Goal: Task Accomplishment & Management: Complete application form

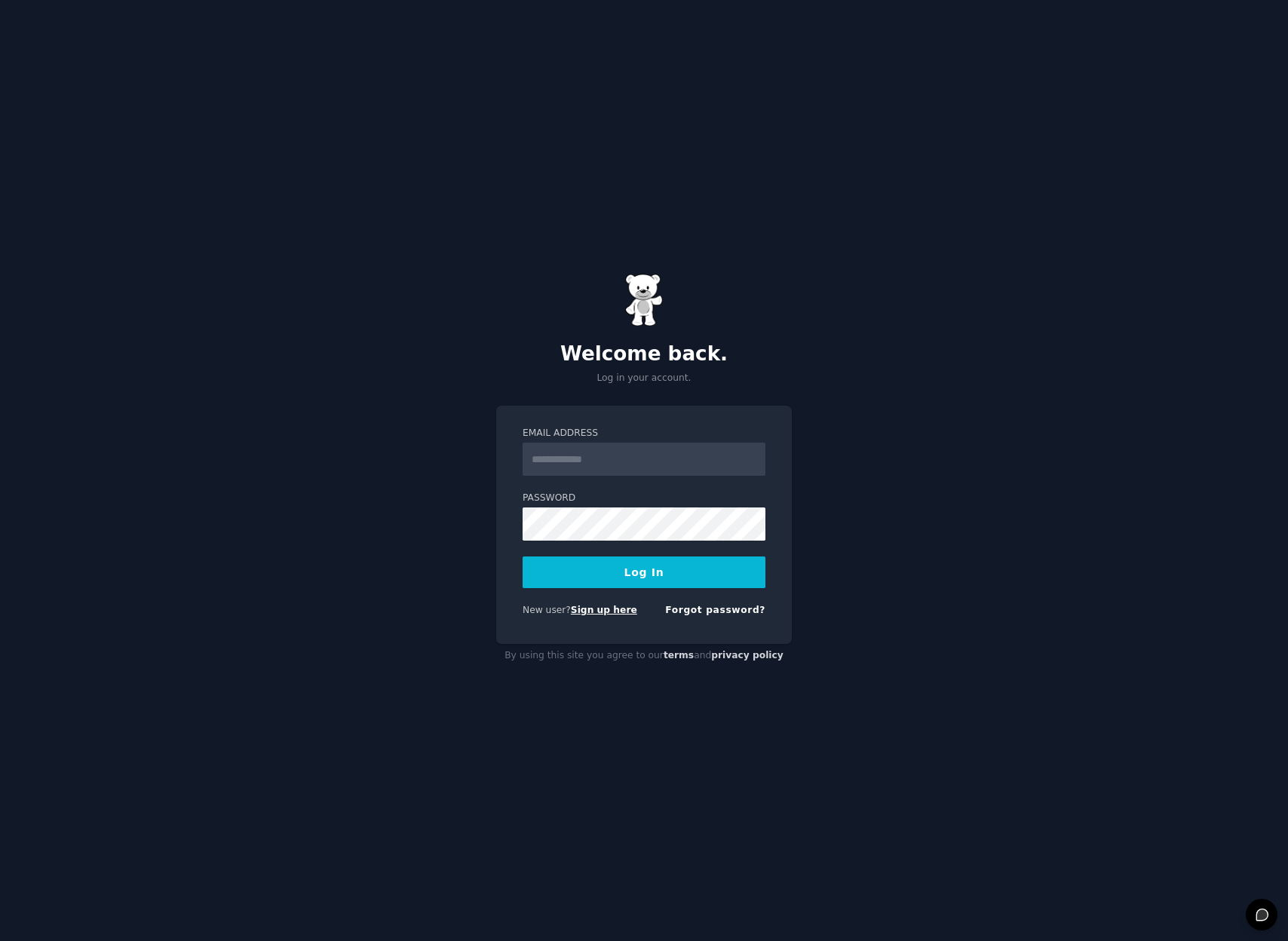
click at [607, 615] on link "Sign up here" at bounding box center [605, 611] width 67 height 11
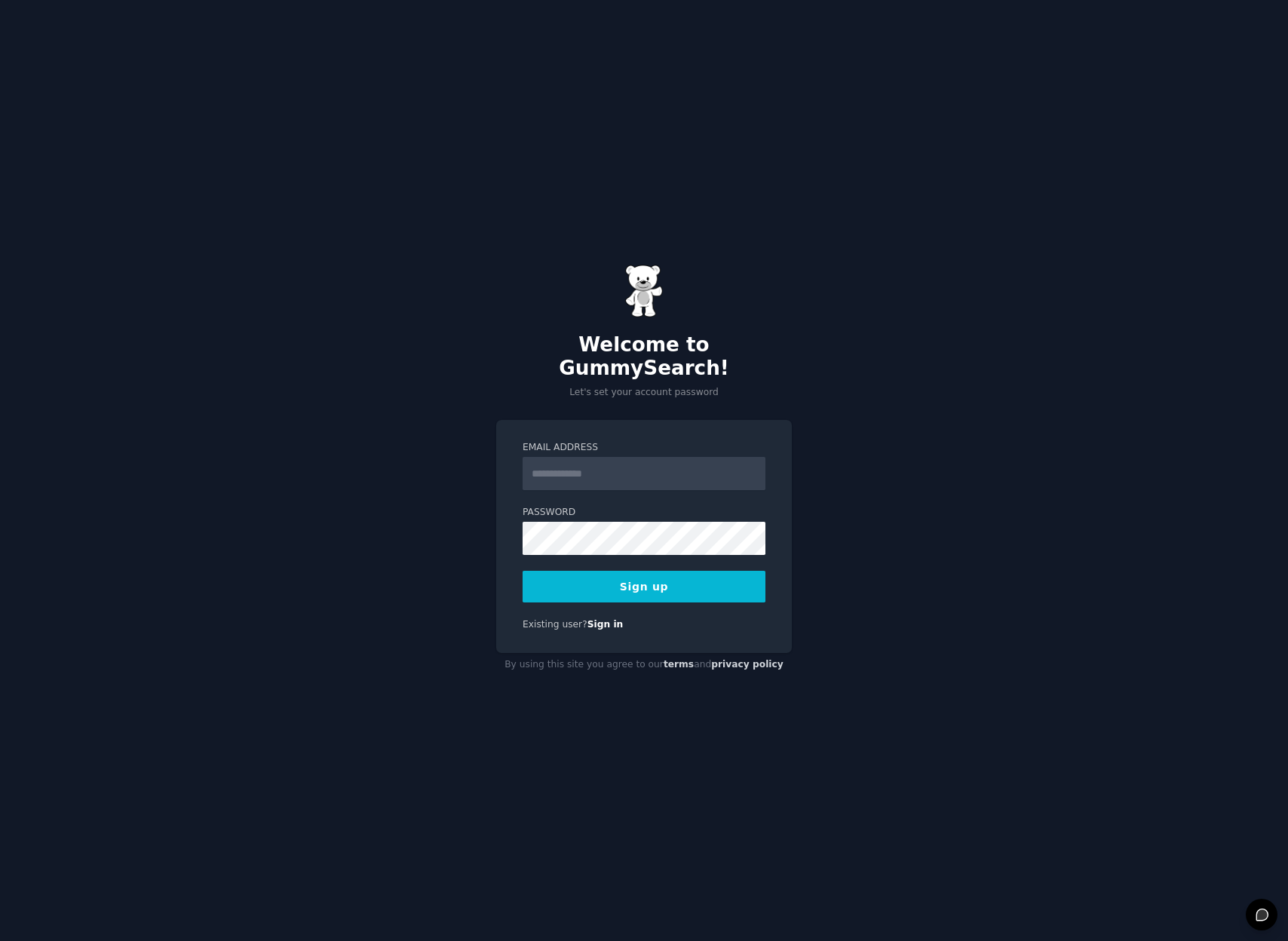
click at [545, 457] on input "Email Address" at bounding box center [644, 474] width 243 height 33
type input "**********"
click at [613, 580] on button "Sign up" at bounding box center [644, 587] width 243 height 32
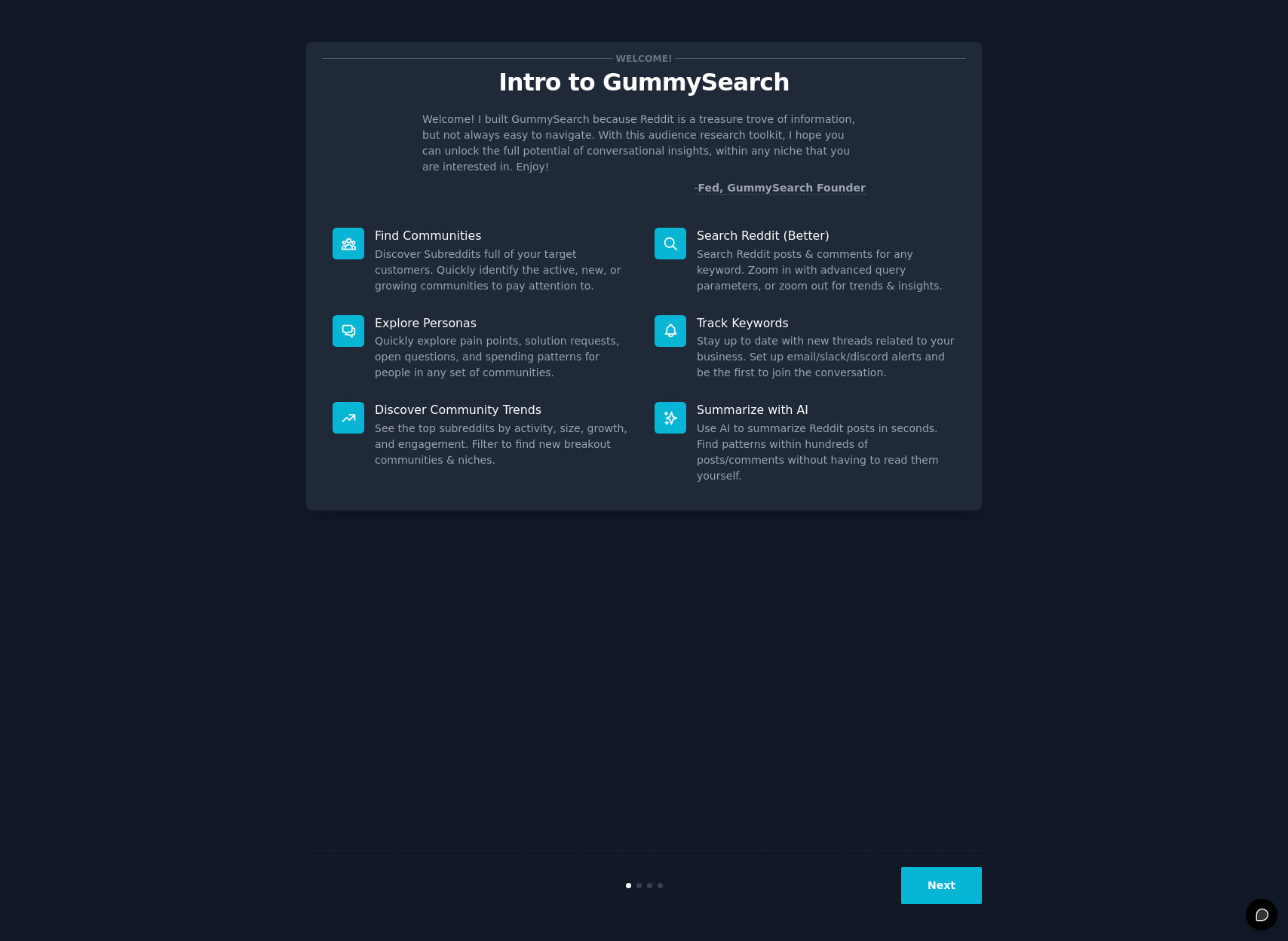
click at [958, 881] on button "Next" at bounding box center [942, 886] width 80 height 37
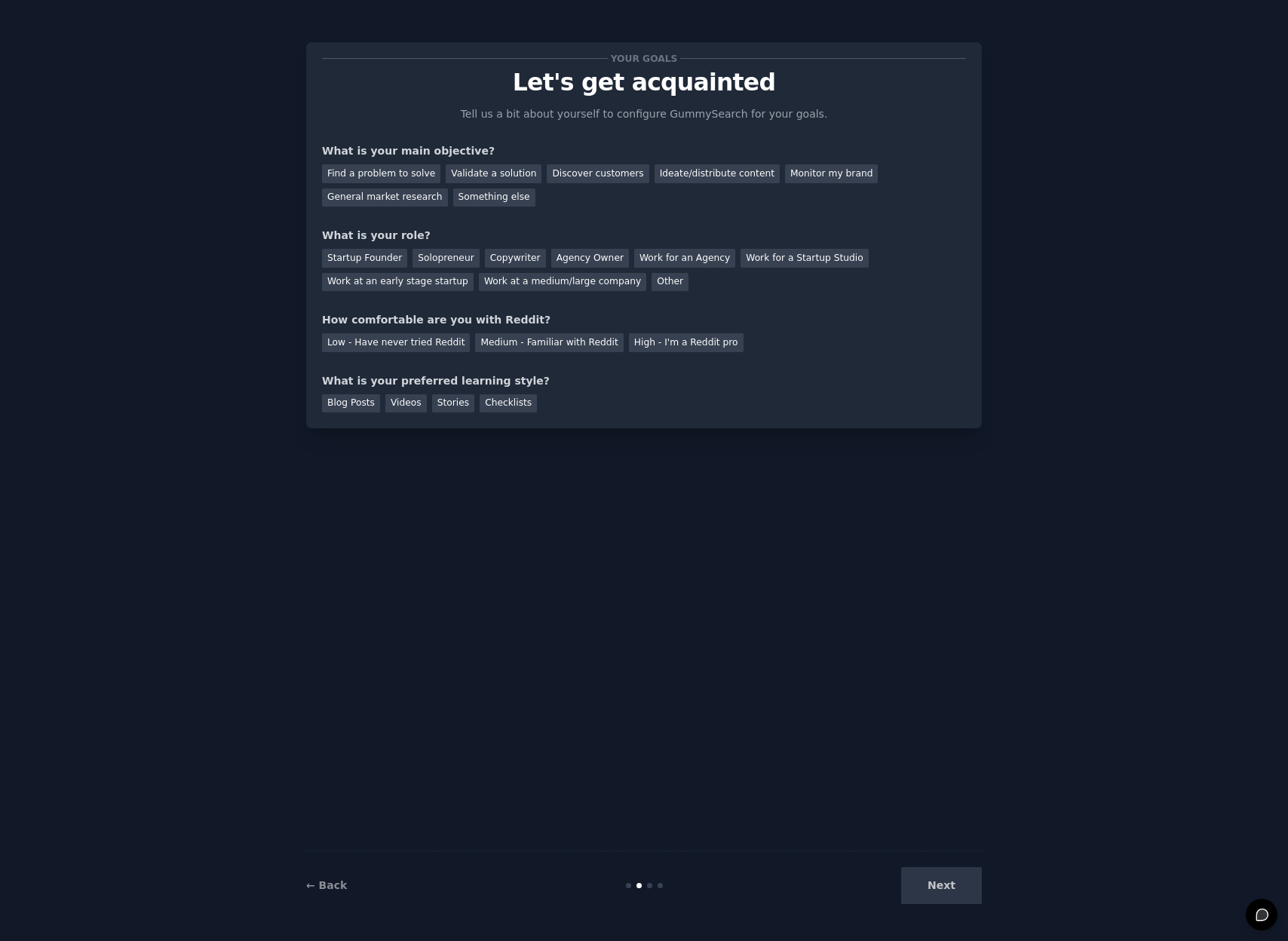
click at [940, 895] on div "Next" at bounding box center [868, 886] width 225 height 37
click at [337, 169] on div "Find a problem to solve" at bounding box center [381, 173] width 118 height 19
click at [927, 910] on div "← Back Next" at bounding box center [644, 885] width 676 height 70
click at [444, 259] on div "Solopreneur" at bounding box center [446, 258] width 67 height 19
click at [347, 344] on div "Low - Have never tried Reddit" at bounding box center [396, 343] width 148 height 19
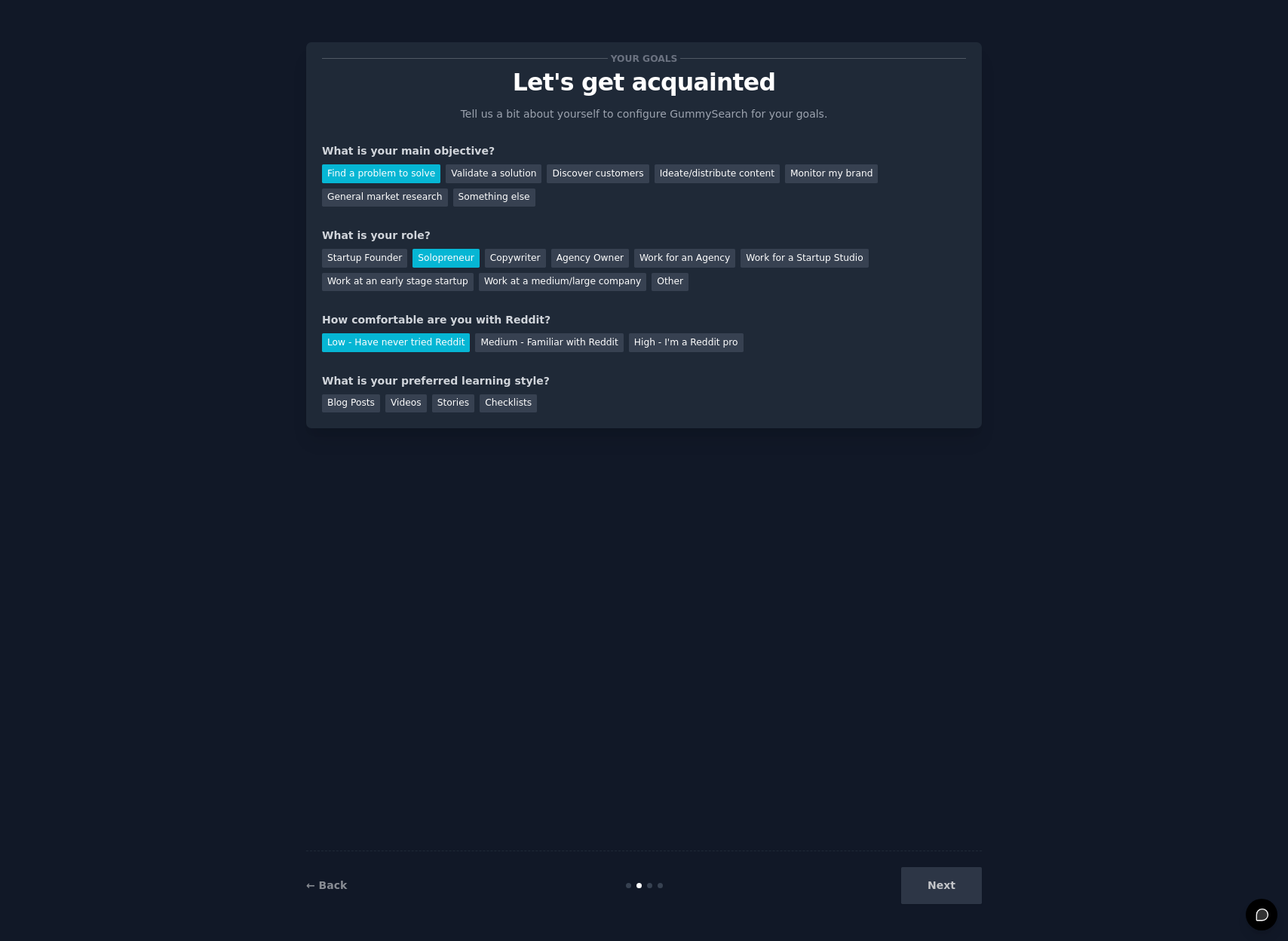
click at [951, 892] on div "Next" at bounding box center [868, 886] width 225 height 37
click at [396, 400] on div "Videos" at bounding box center [406, 404] width 42 height 19
click at [447, 400] on div "Stories" at bounding box center [453, 404] width 43 height 19
click at [509, 403] on div "Checklists" at bounding box center [509, 404] width 57 height 19
click at [944, 884] on button "Next" at bounding box center [942, 886] width 80 height 37
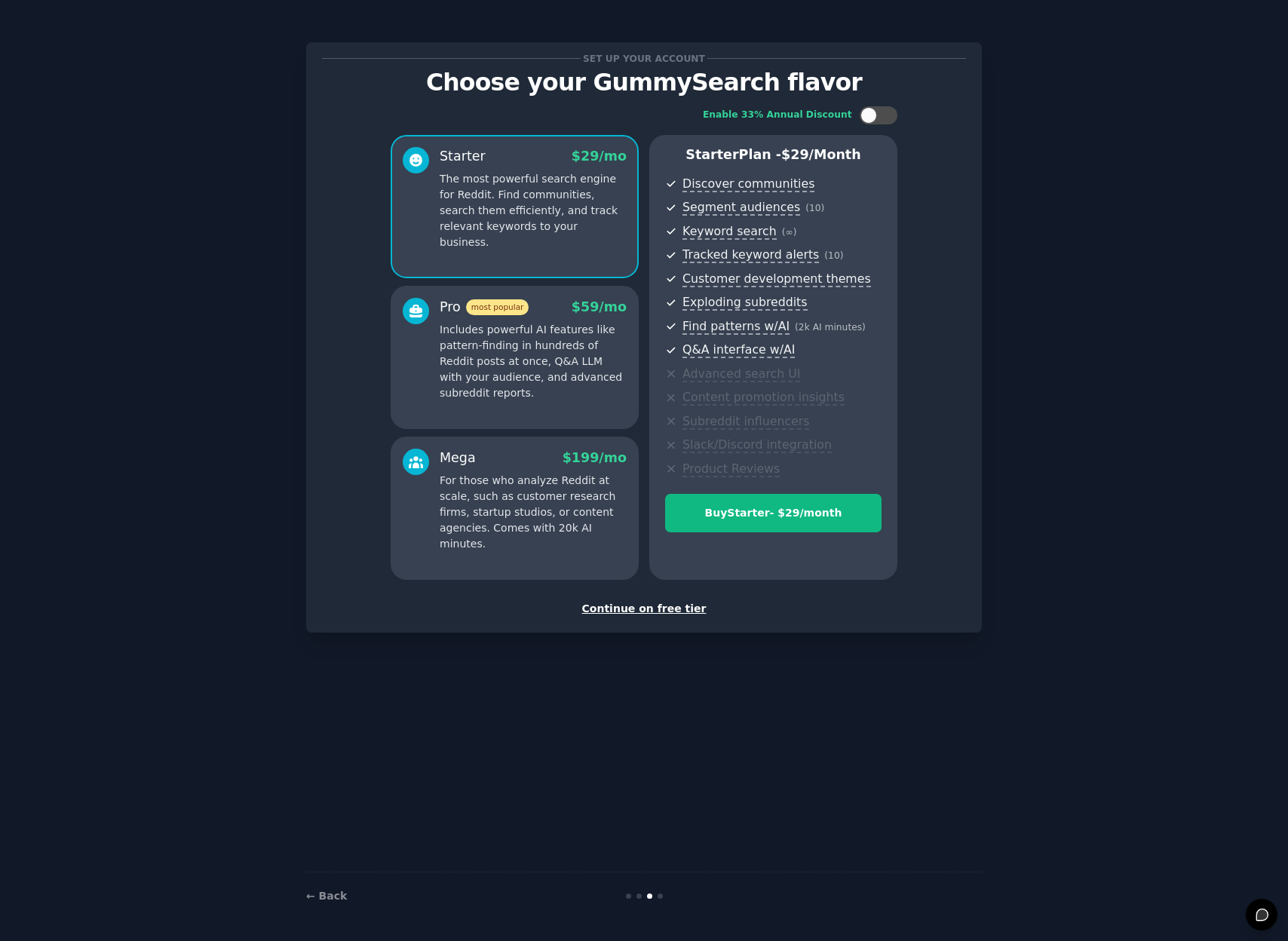
click at [608, 607] on div "Continue on free tier" at bounding box center [644, 609] width 644 height 15
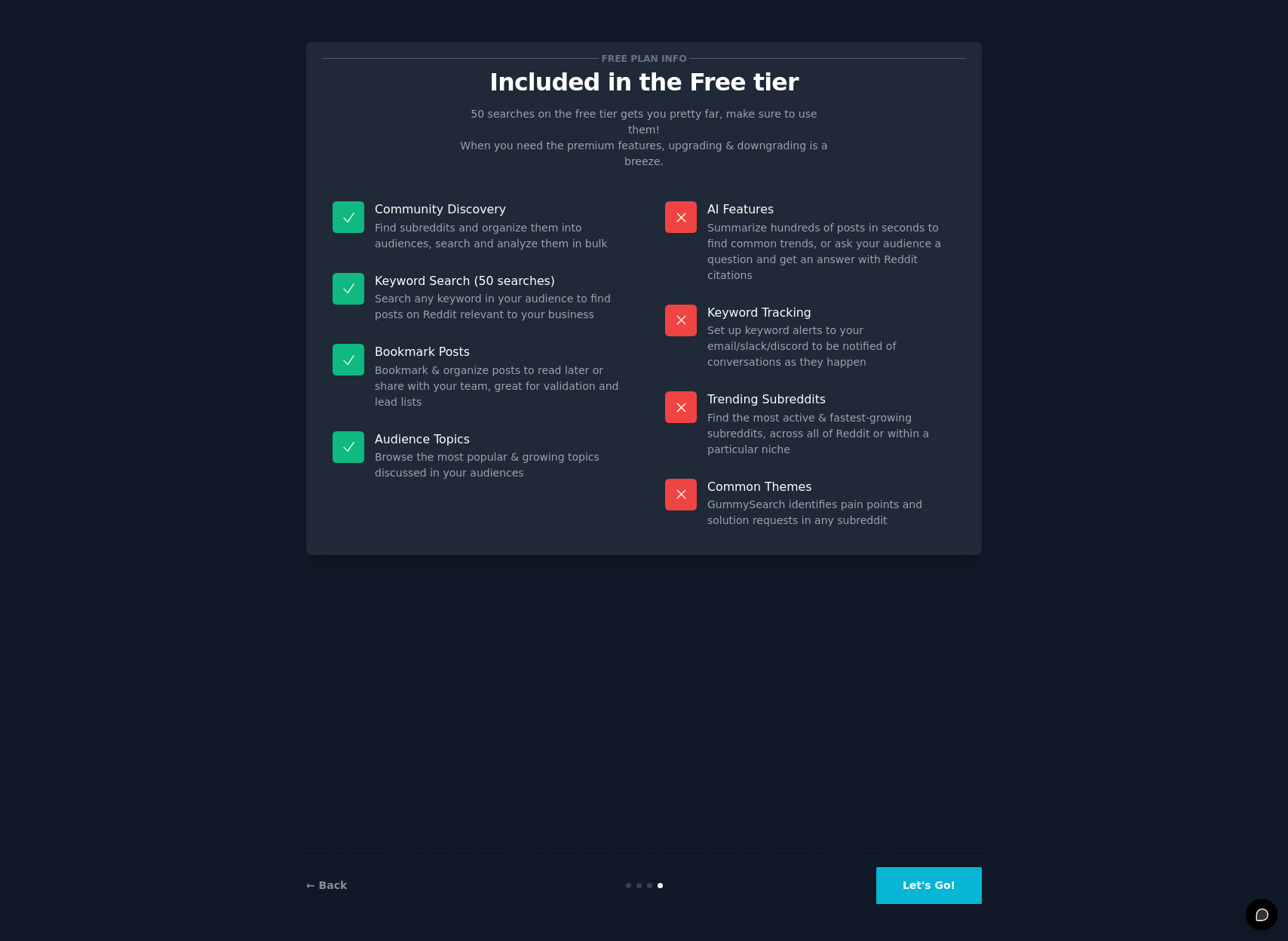
click at [949, 891] on button "Let's Go!" at bounding box center [929, 886] width 105 height 37
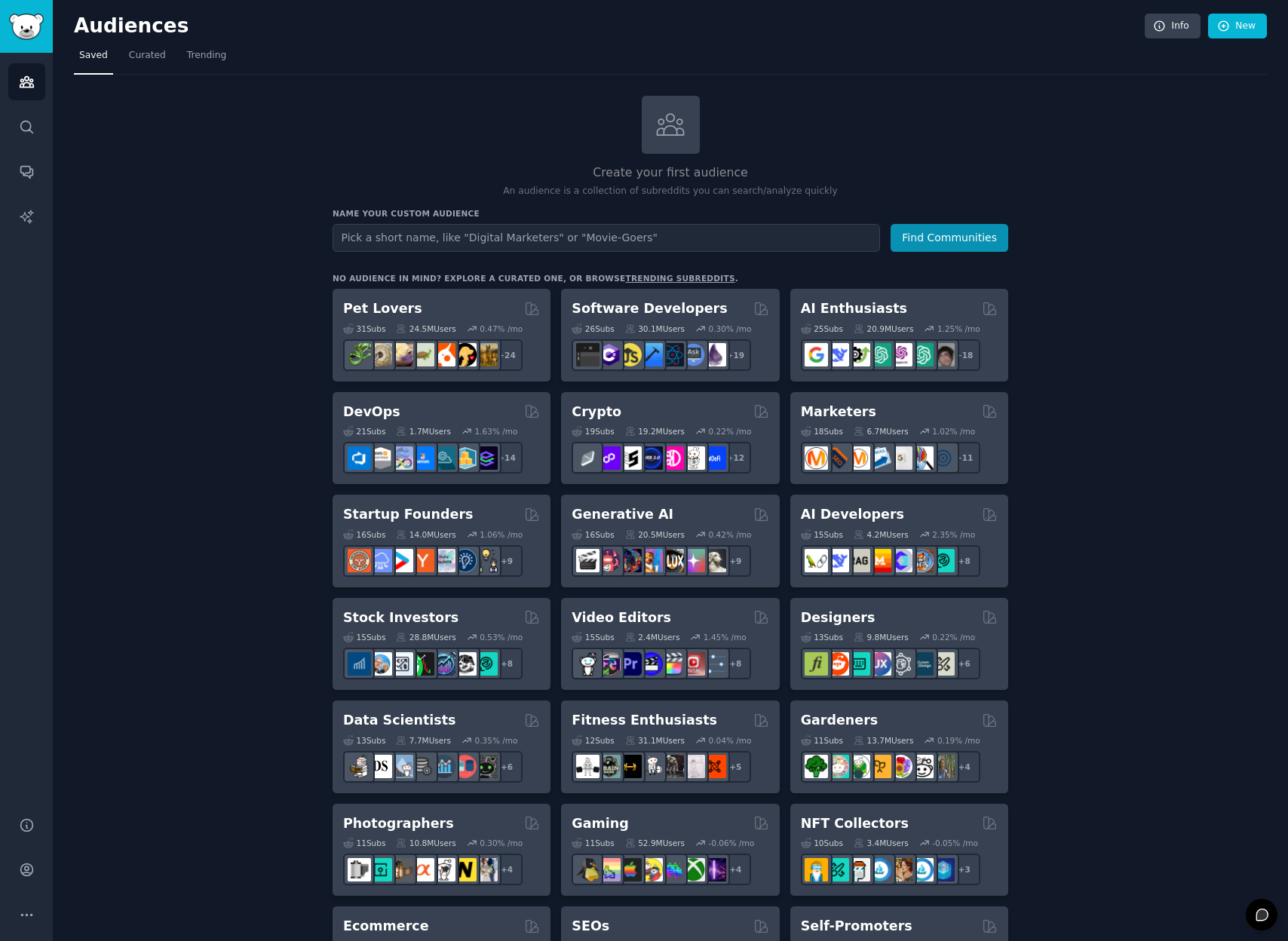
click at [95, 58] on span "Saved" at bounding box center [93, 56] width 29 height 14
click at [151, 56] on span "Curated" at bounding box center [148, 56] width 37 height 14
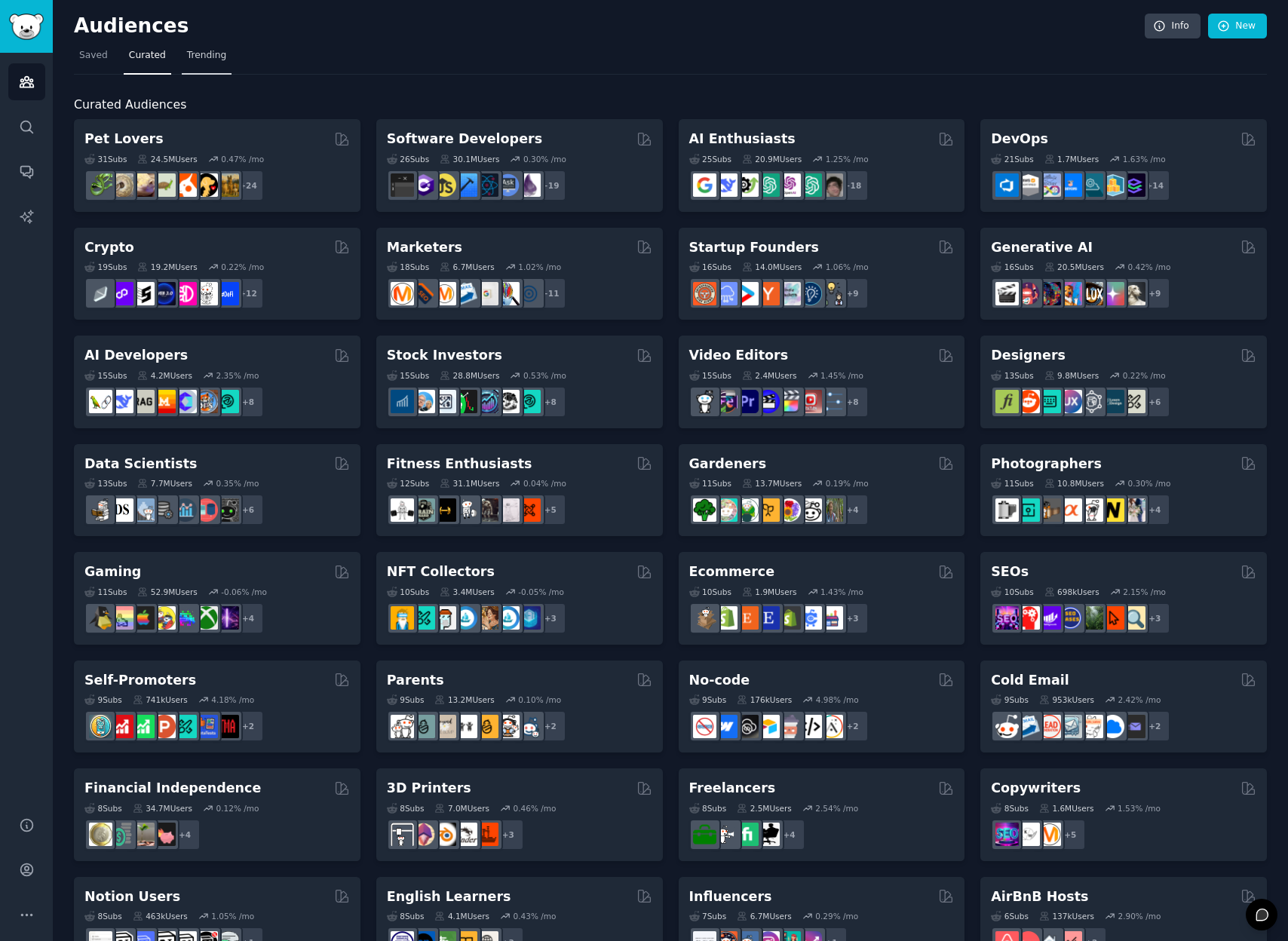
click at [187, 56] on span "Trending" at bounding box center [207, 56] width 39 height 14
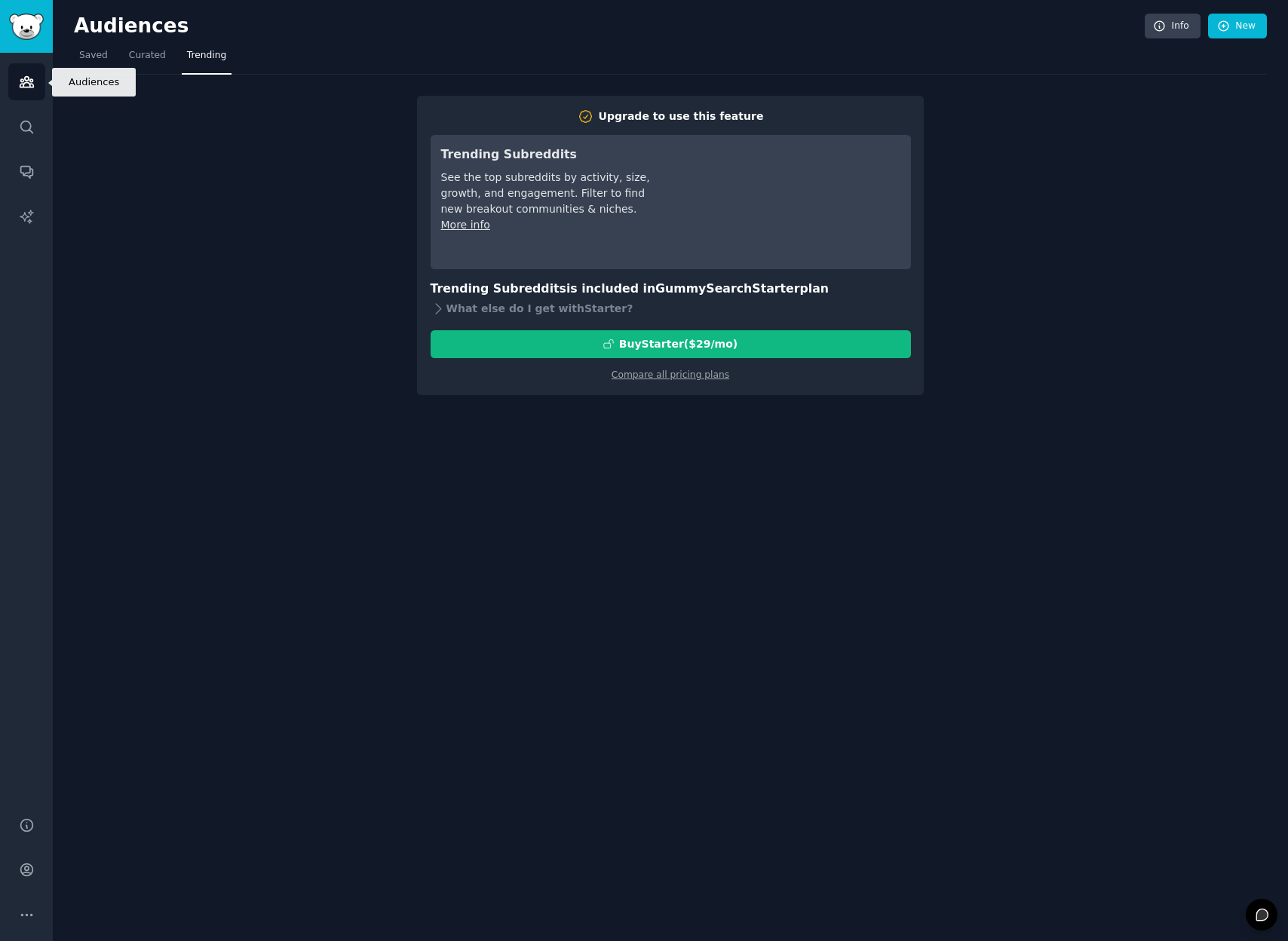
click at [22, 85] on icon "Sidebar" at bounding box center [26, 82] width 15 height 15
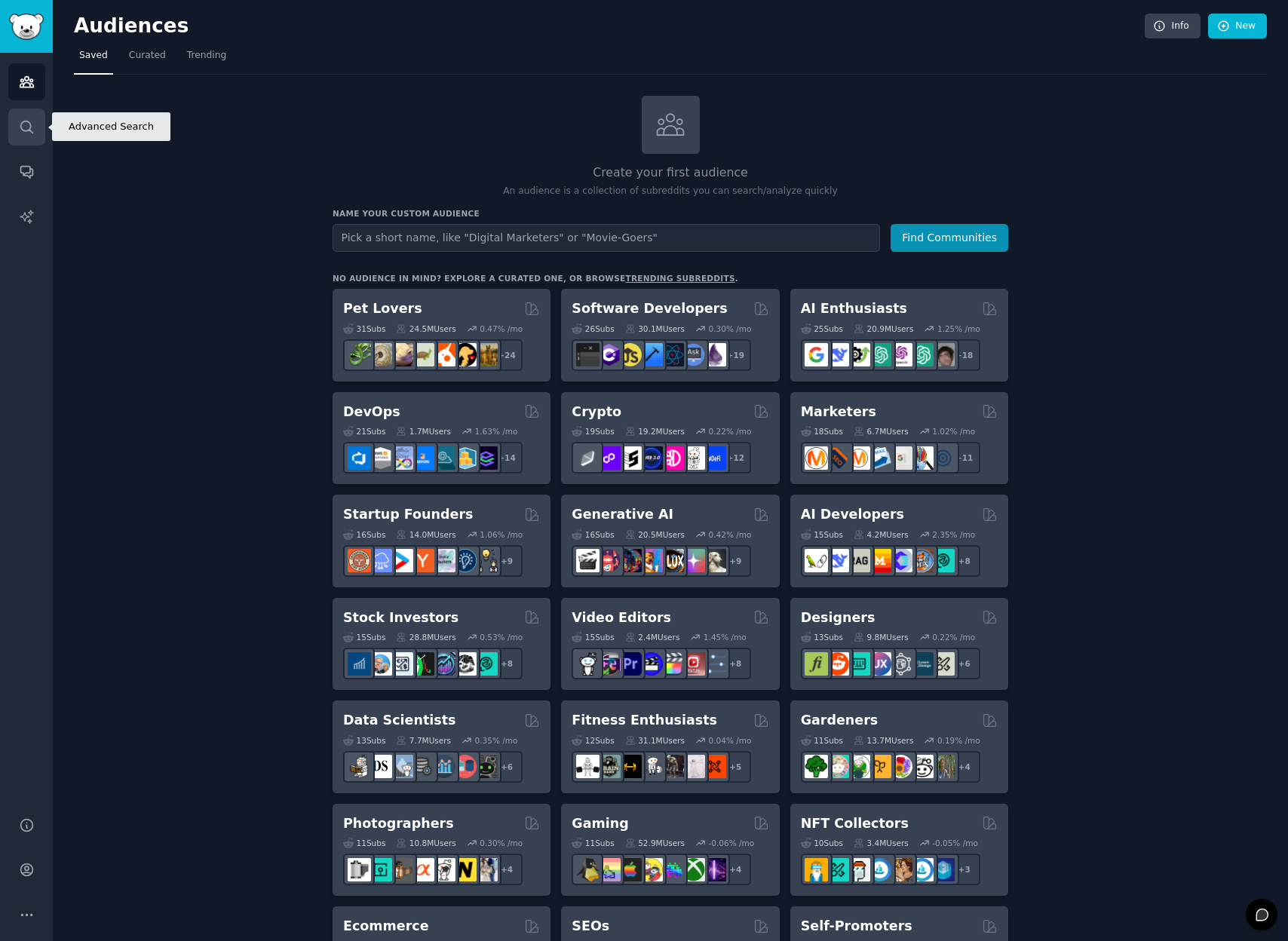
click at [29, 128] on icon "Sidebar" at bounding box center [26, 127] width 12 height 12
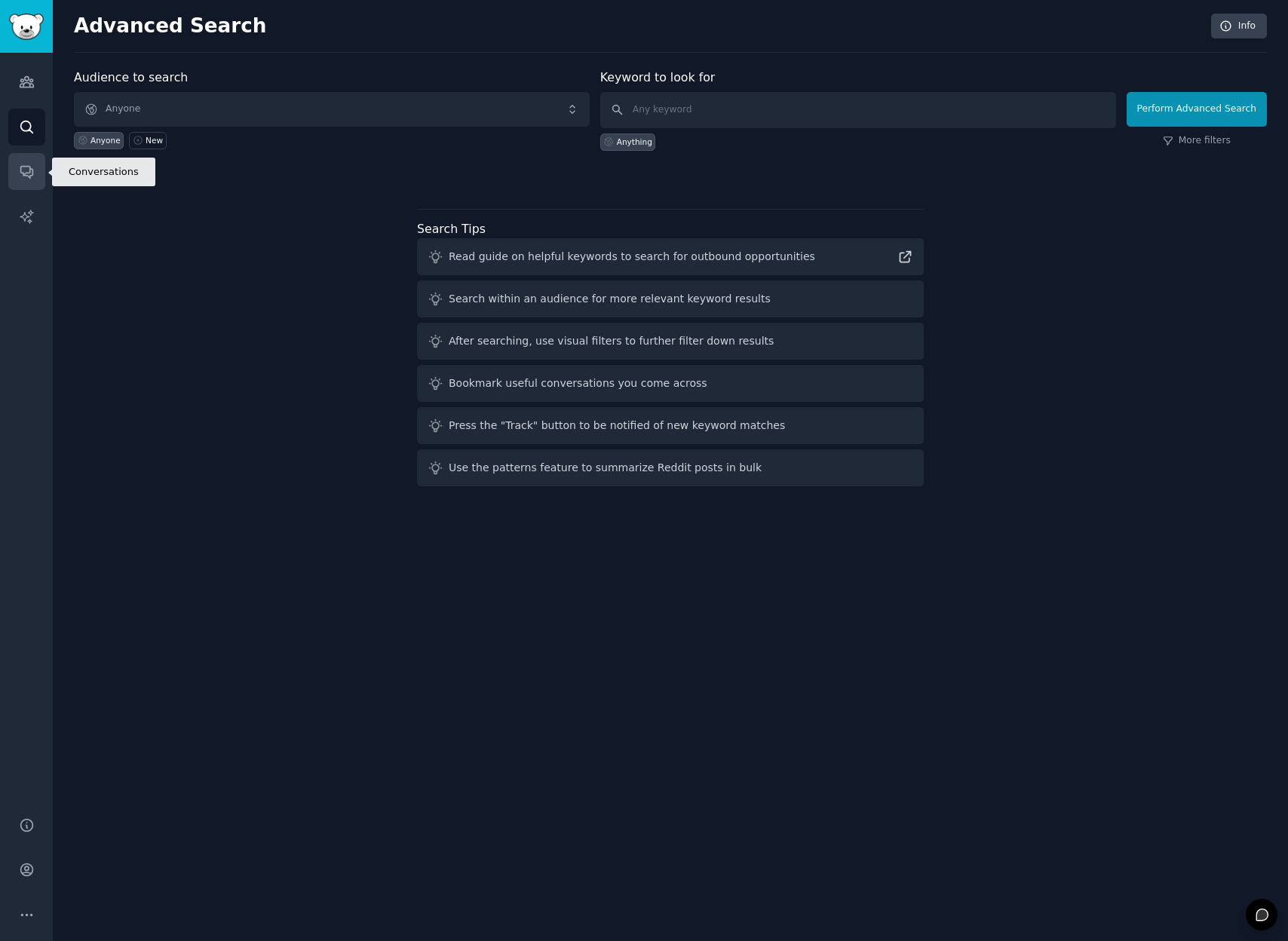
click at [27, 166] on icon "Sidebar" at bounding box center [26, 173] width 12 height 12
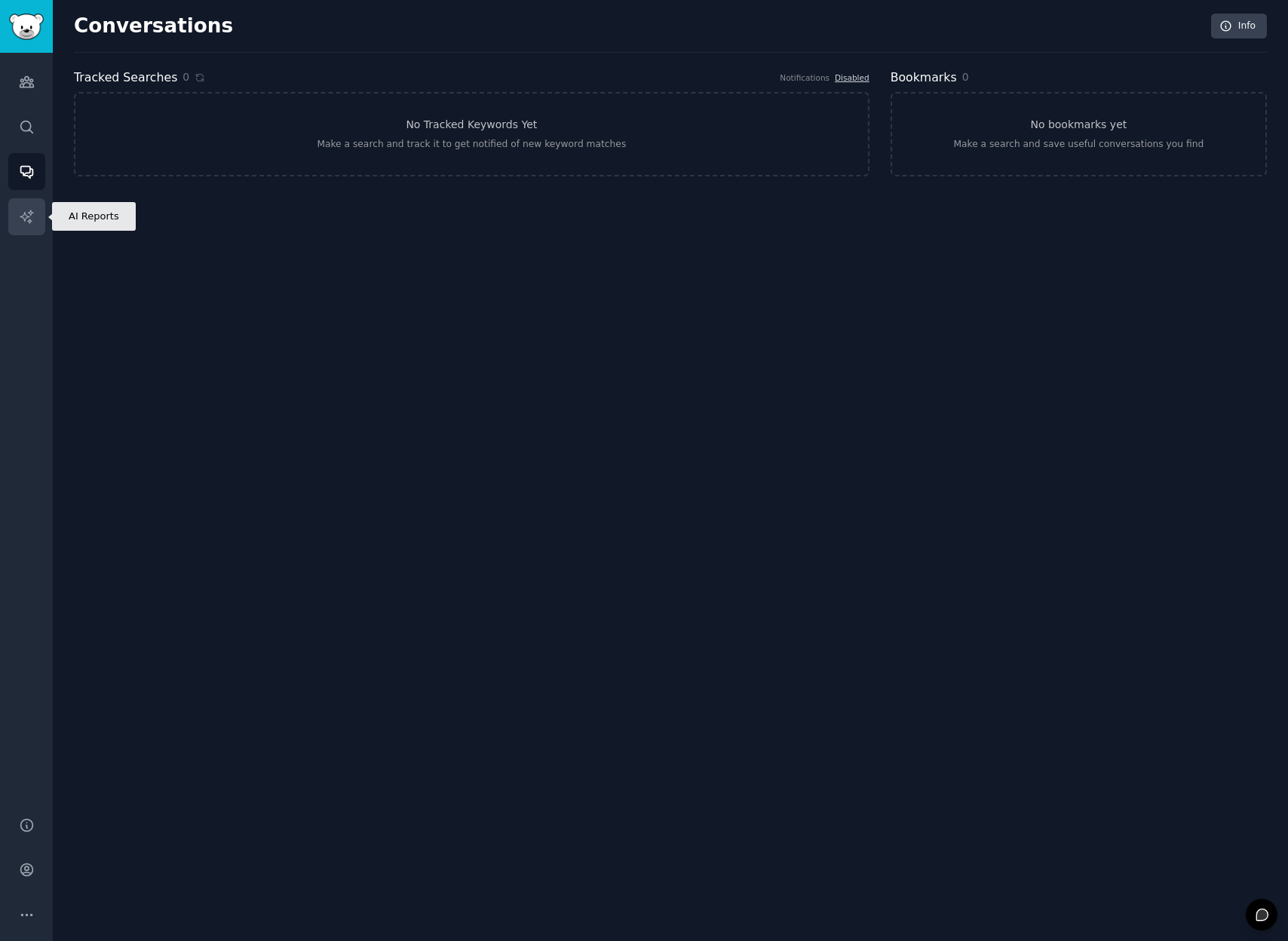
click at [38, 222] on link "AI Reports" at bounding box center [27, 217] width 37 height 37
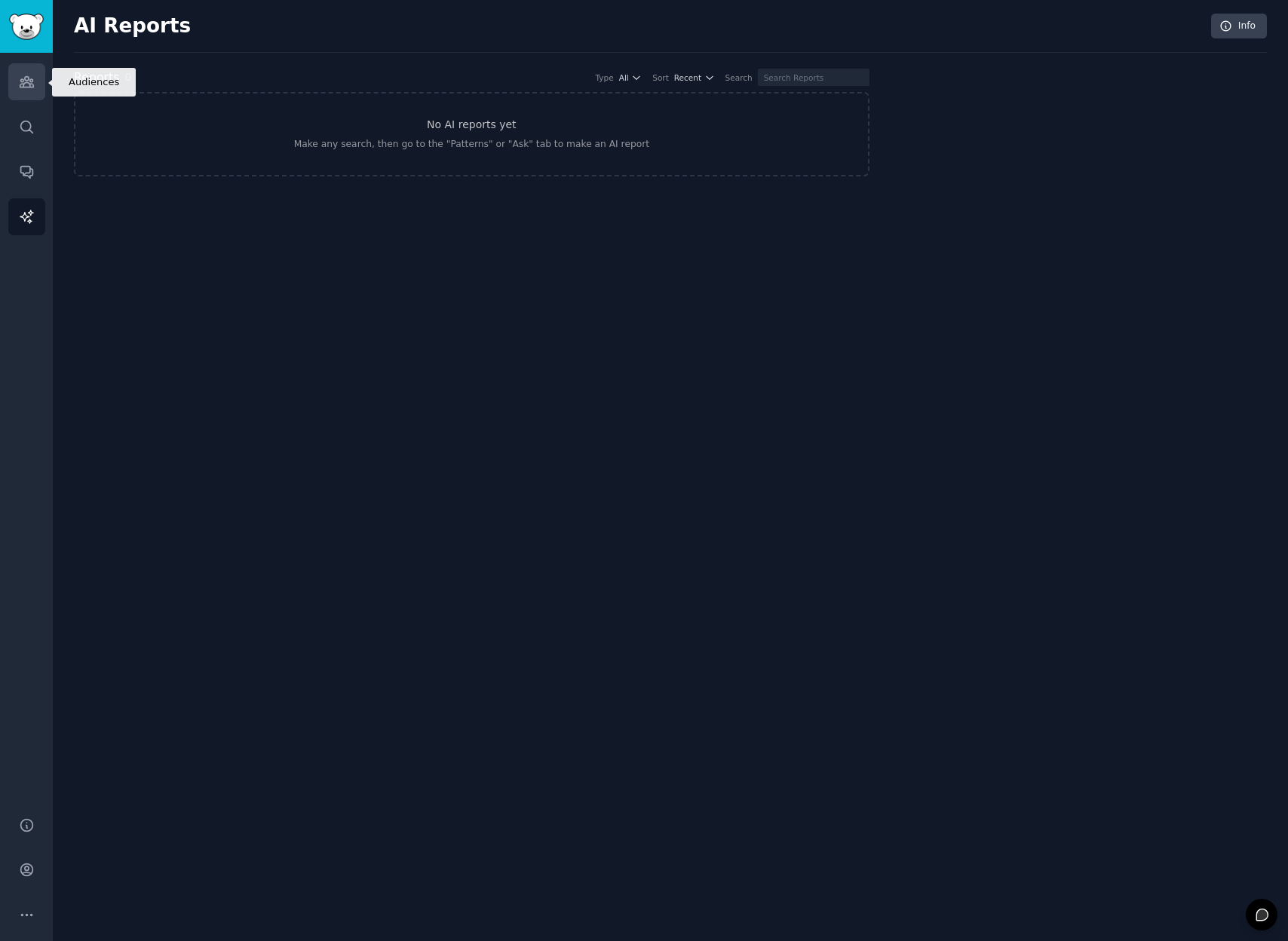
click at [39, 83] on link "Audiences" at bounding box center [27, 82] width 37 height 37
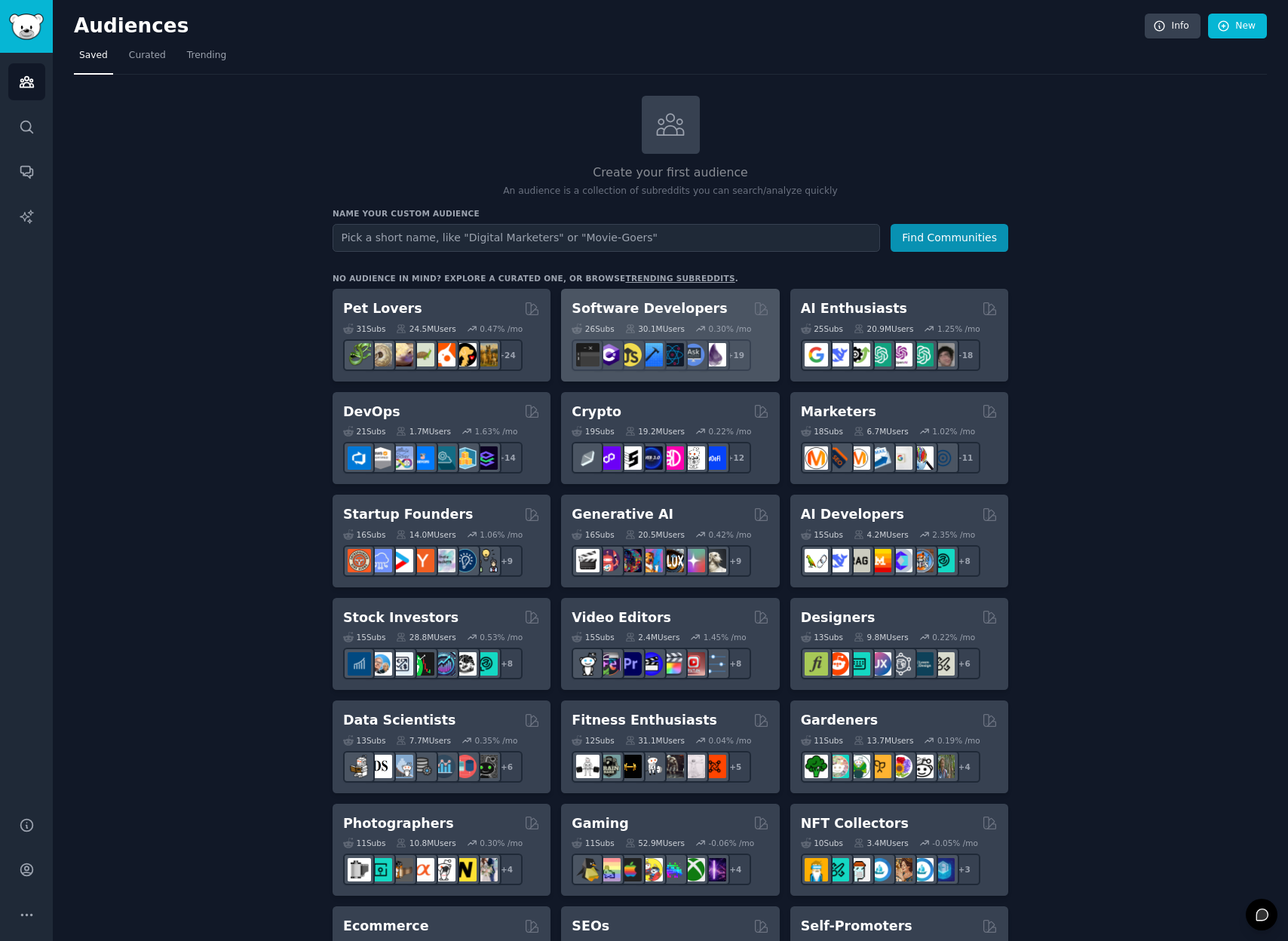
click at [691, 304] on h2 "Software Developers" at bounding box center [649, 309] width 156 height 19
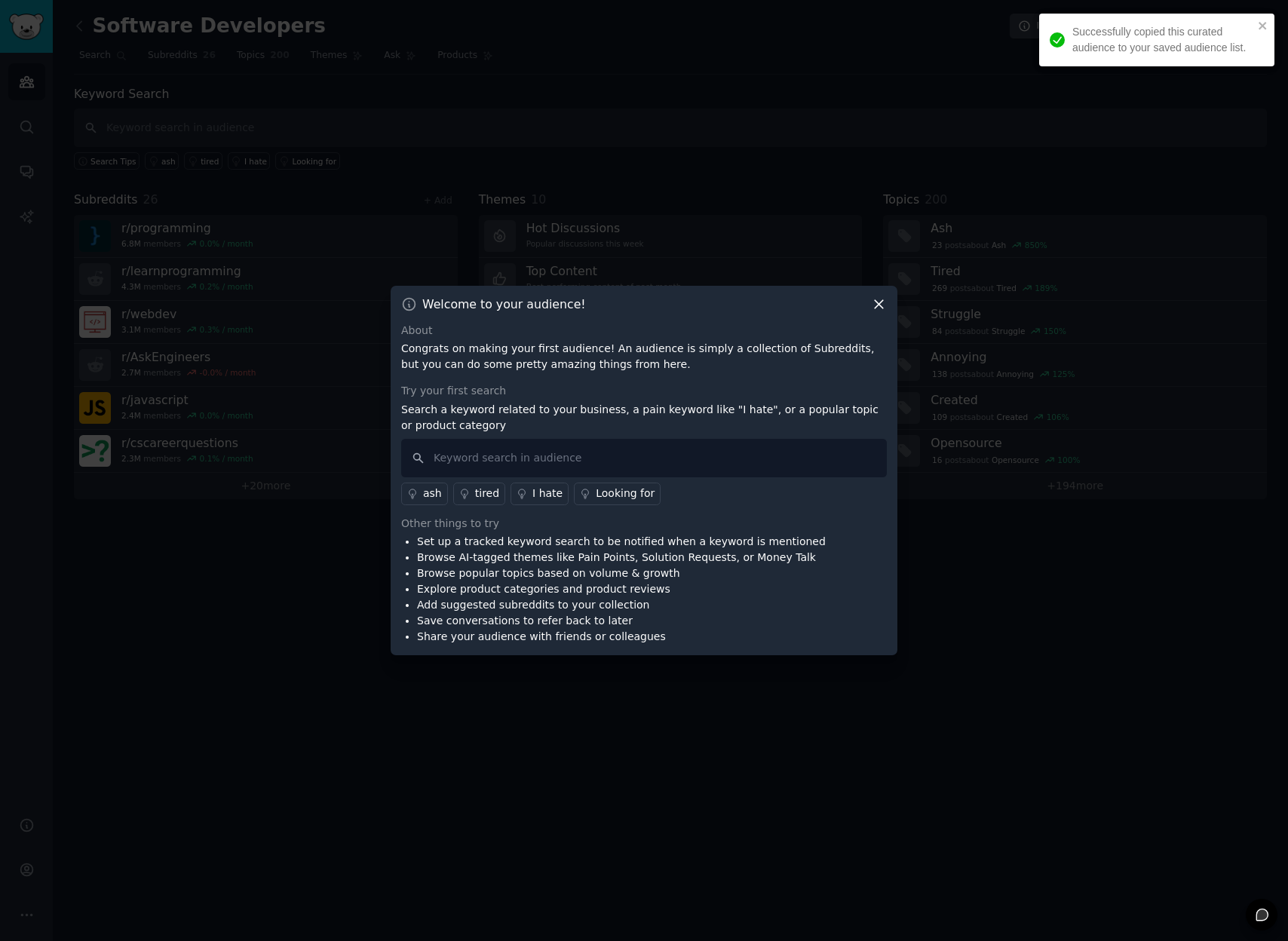
click at [881, 303] on icon at bounding box center [879, 304] width 15 height 15
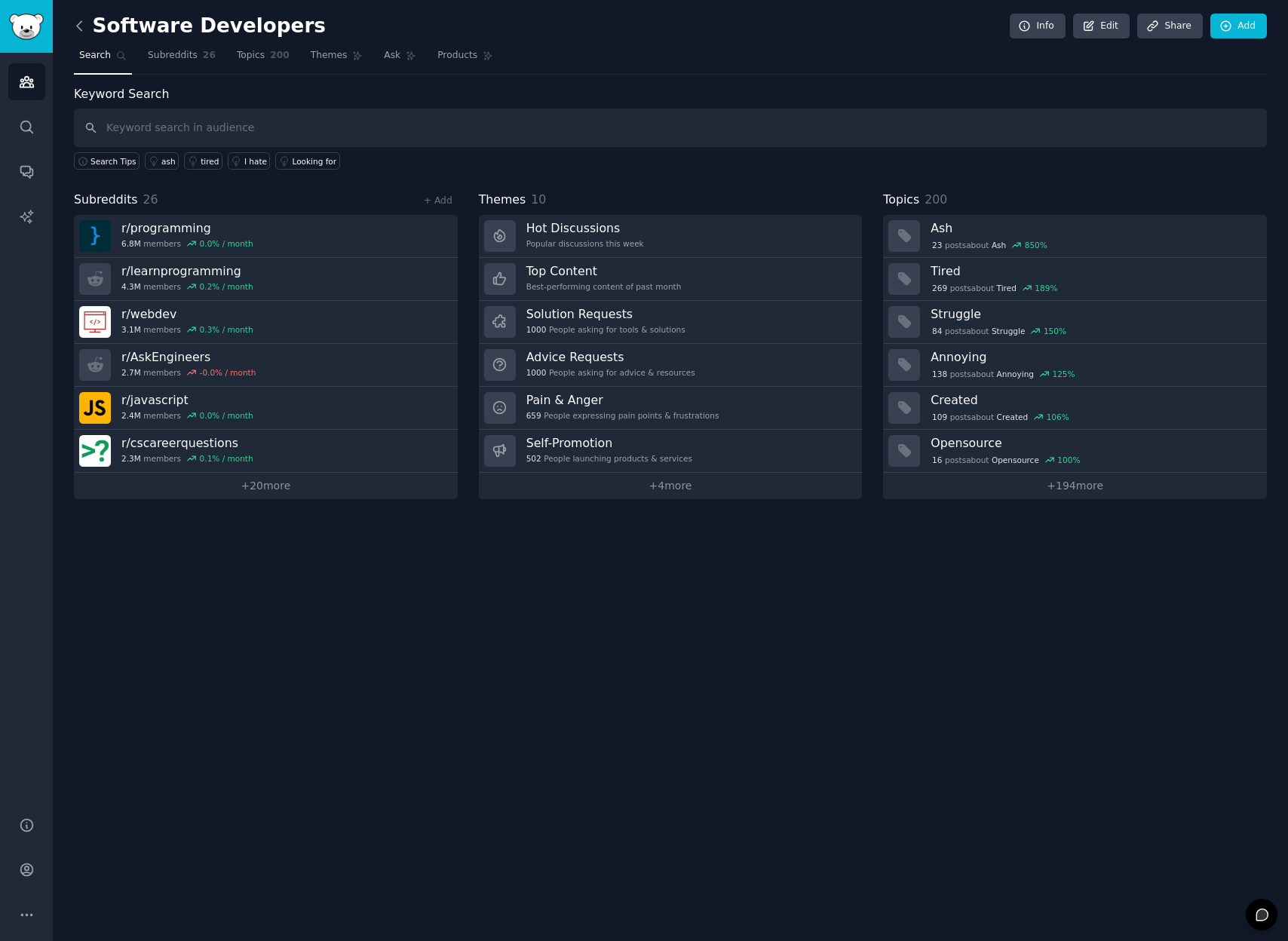
click at [80, 27] on icon at bounding box center [80, 26] width 15 height 15
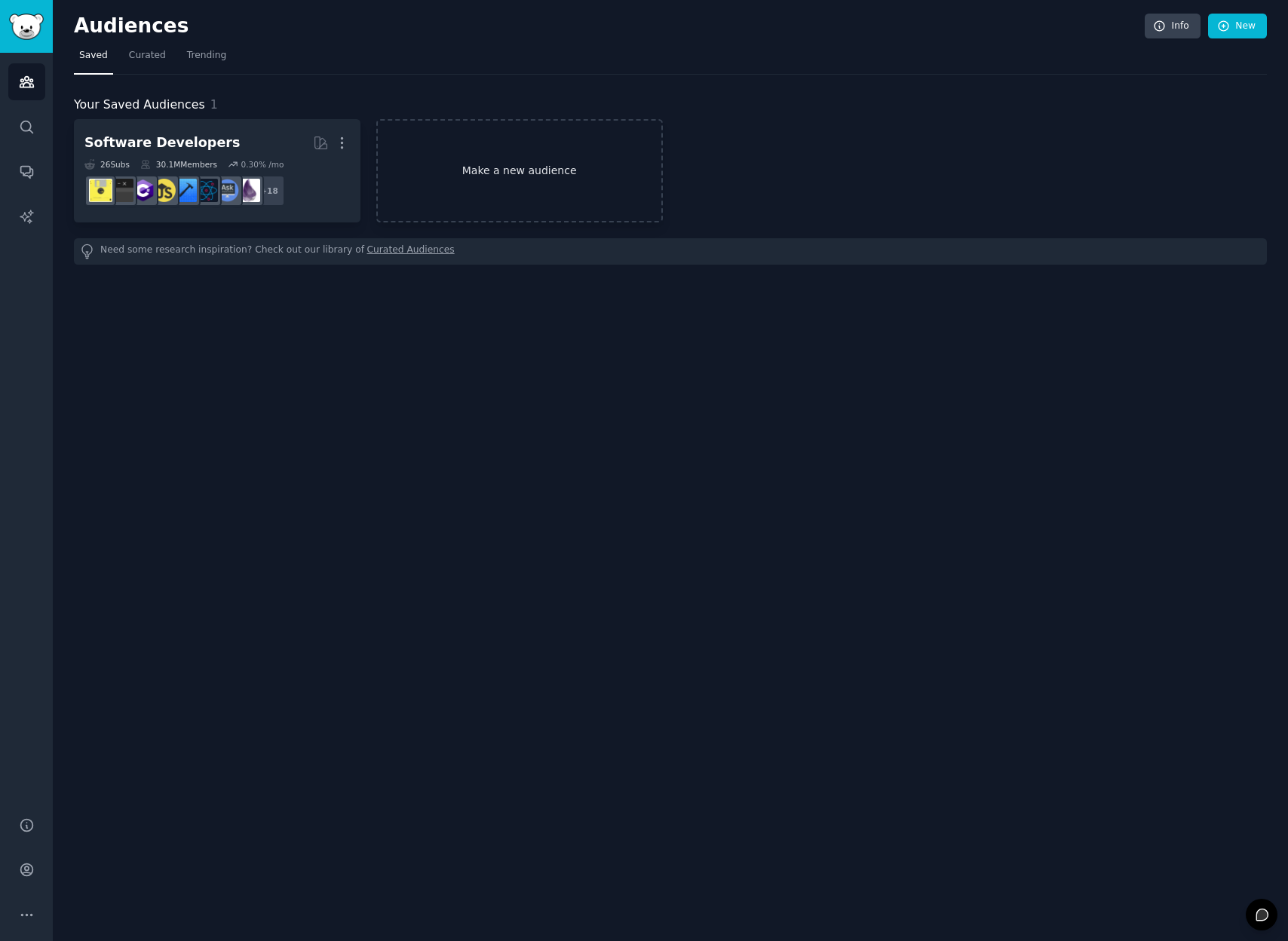
click at [504, 178] on link "Make a new audience" at bounding box center [519, 171] width 286 height 104
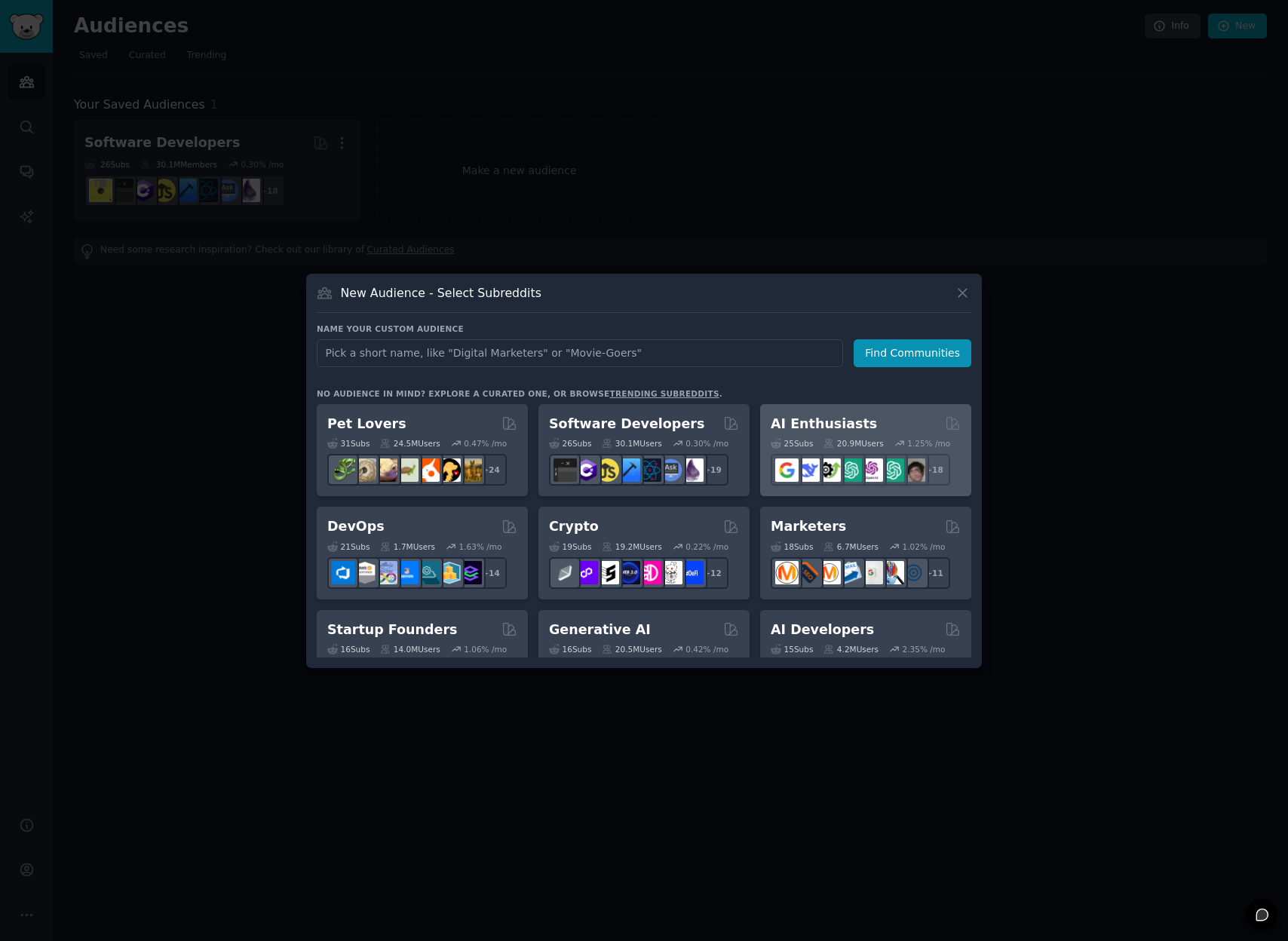
click at [819, 422] on h2 "AI Enthusiasts" at bounding box center [824, 424] width 106 height 19
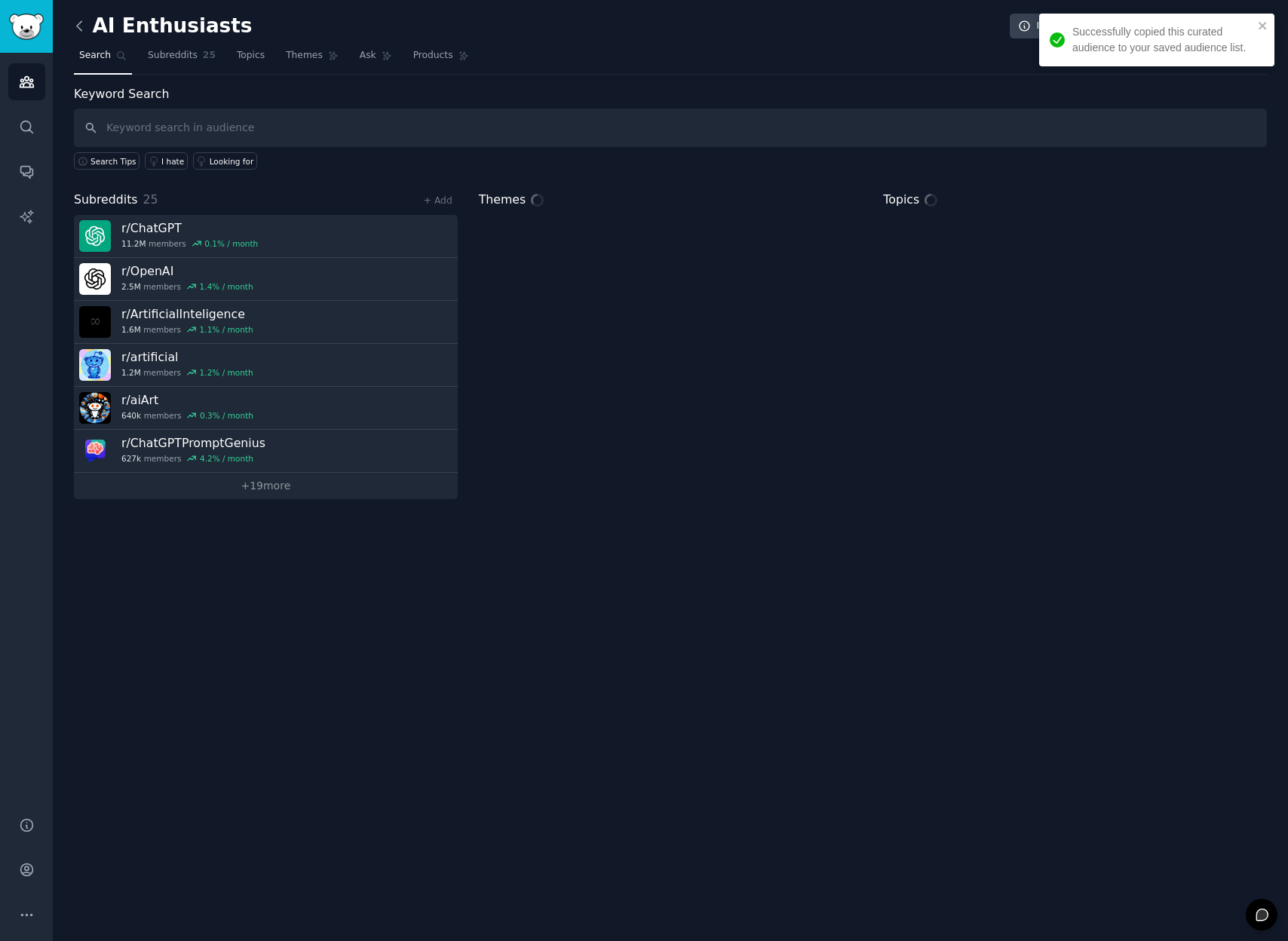
click at [82, 23] on icon at bounding box center [80, 26] width 15 height 15
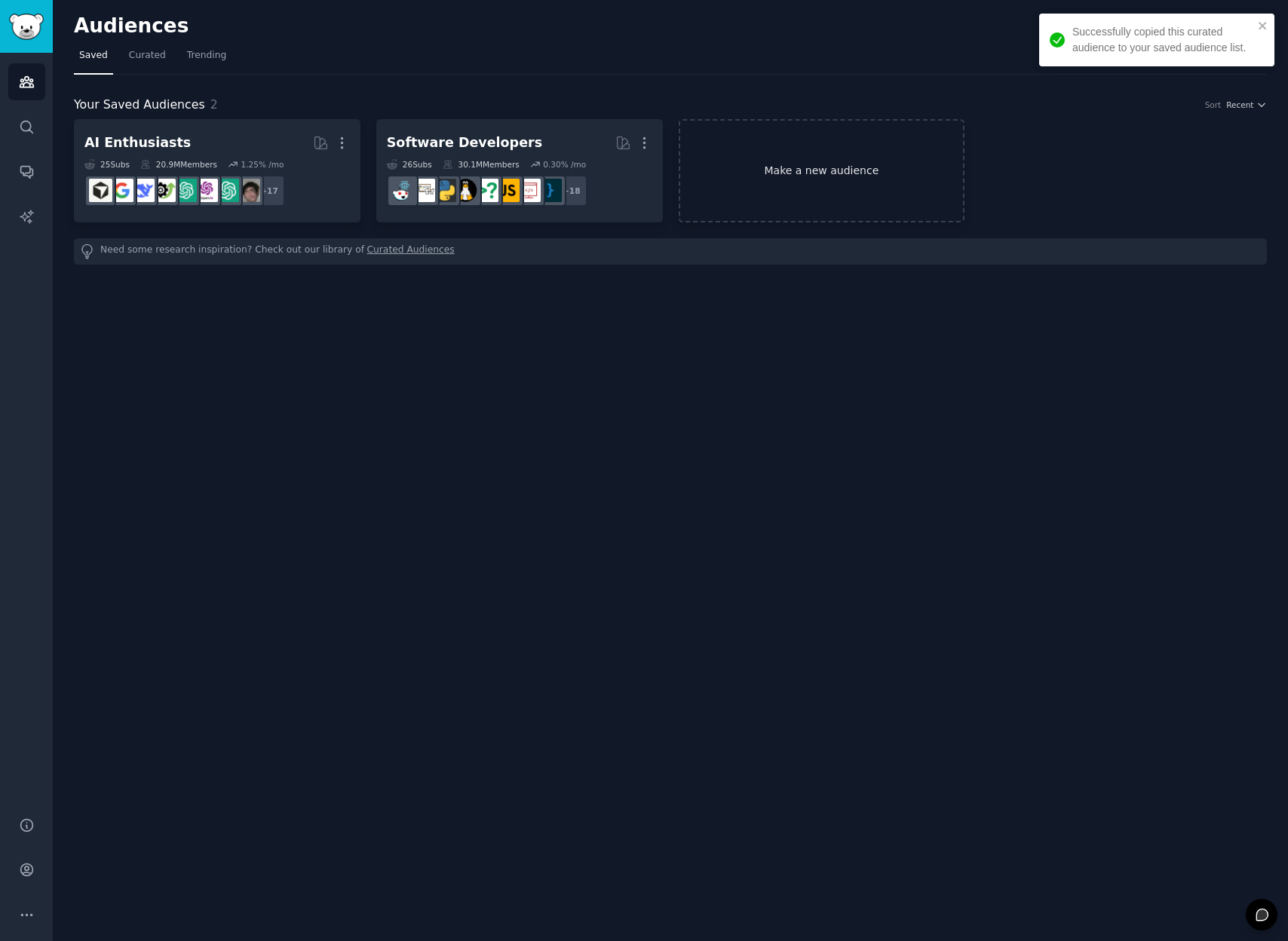
click at [858, 180] on link "Make a new audience" at bounding box center [822, 171] width 286 height 104
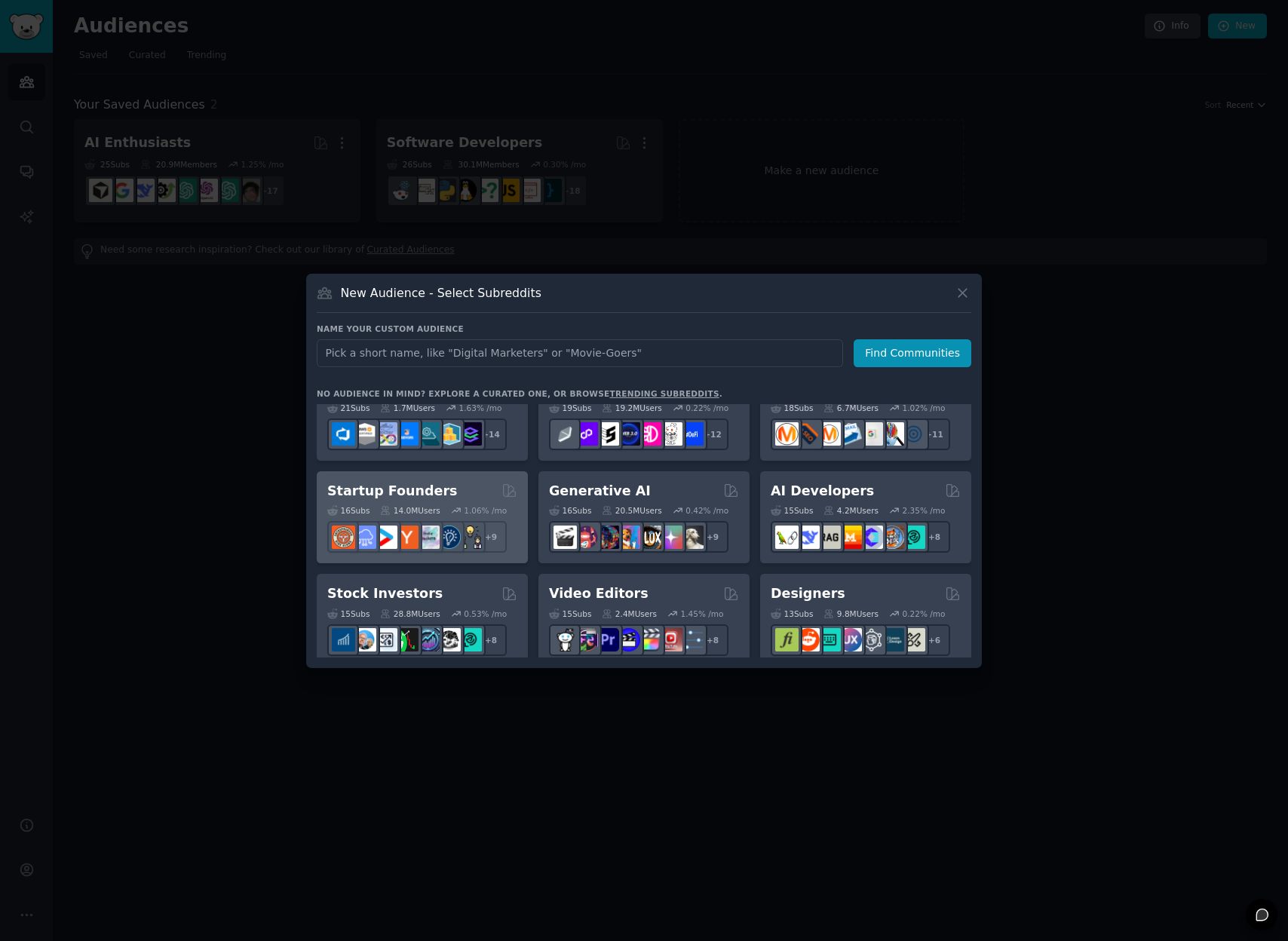
scroll to position [140, 0]
click at [413, 487] on h2 "Startup Founders" at bounding box center [392, 490] width 130 height 19
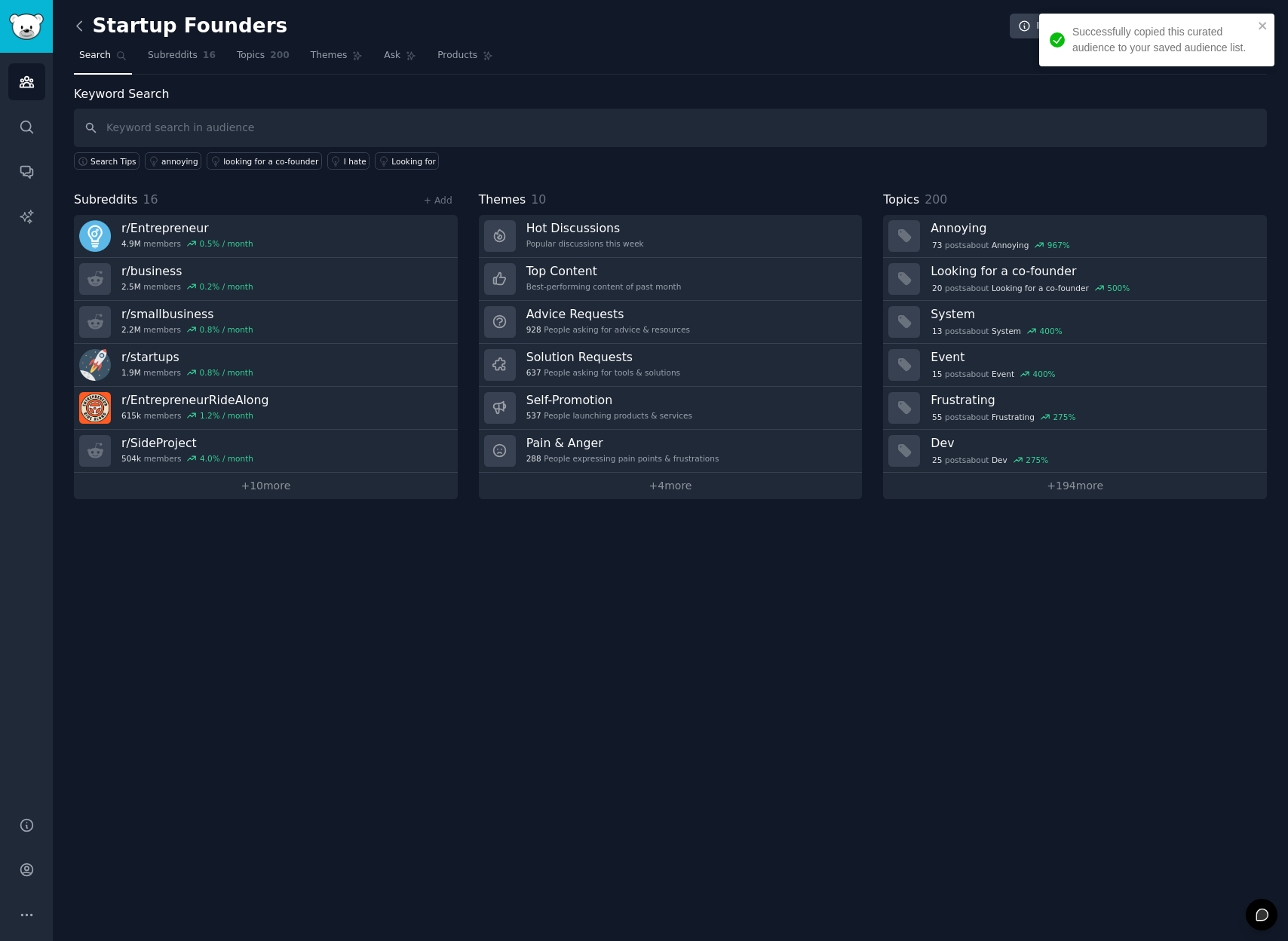
click at [77, 23] on icon at bounding box center [79, 26] width 5 height 9
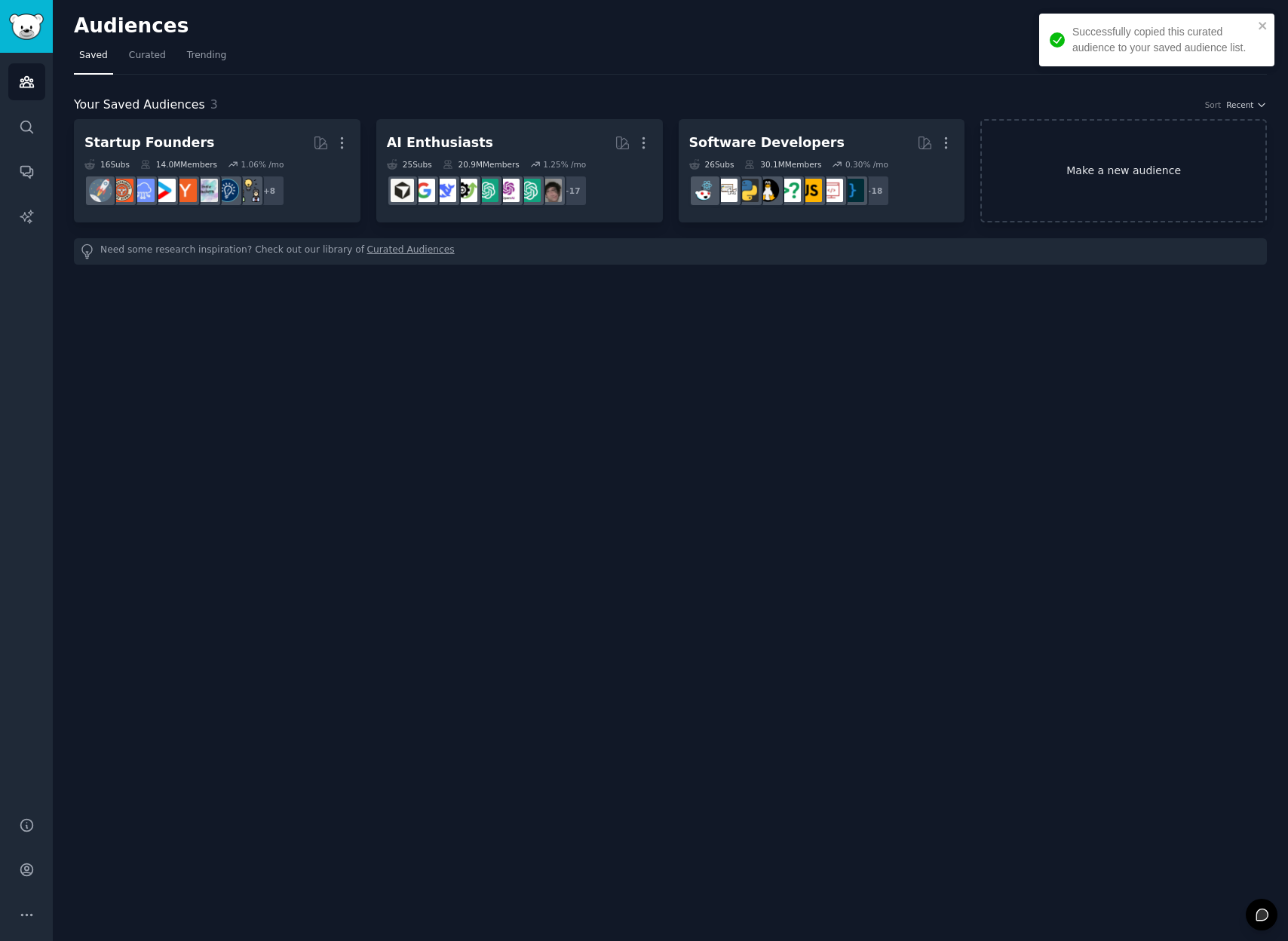
click at [1084, 189] on link "Make a new audience" at bounding box center [1124, 171] width 286 height 104
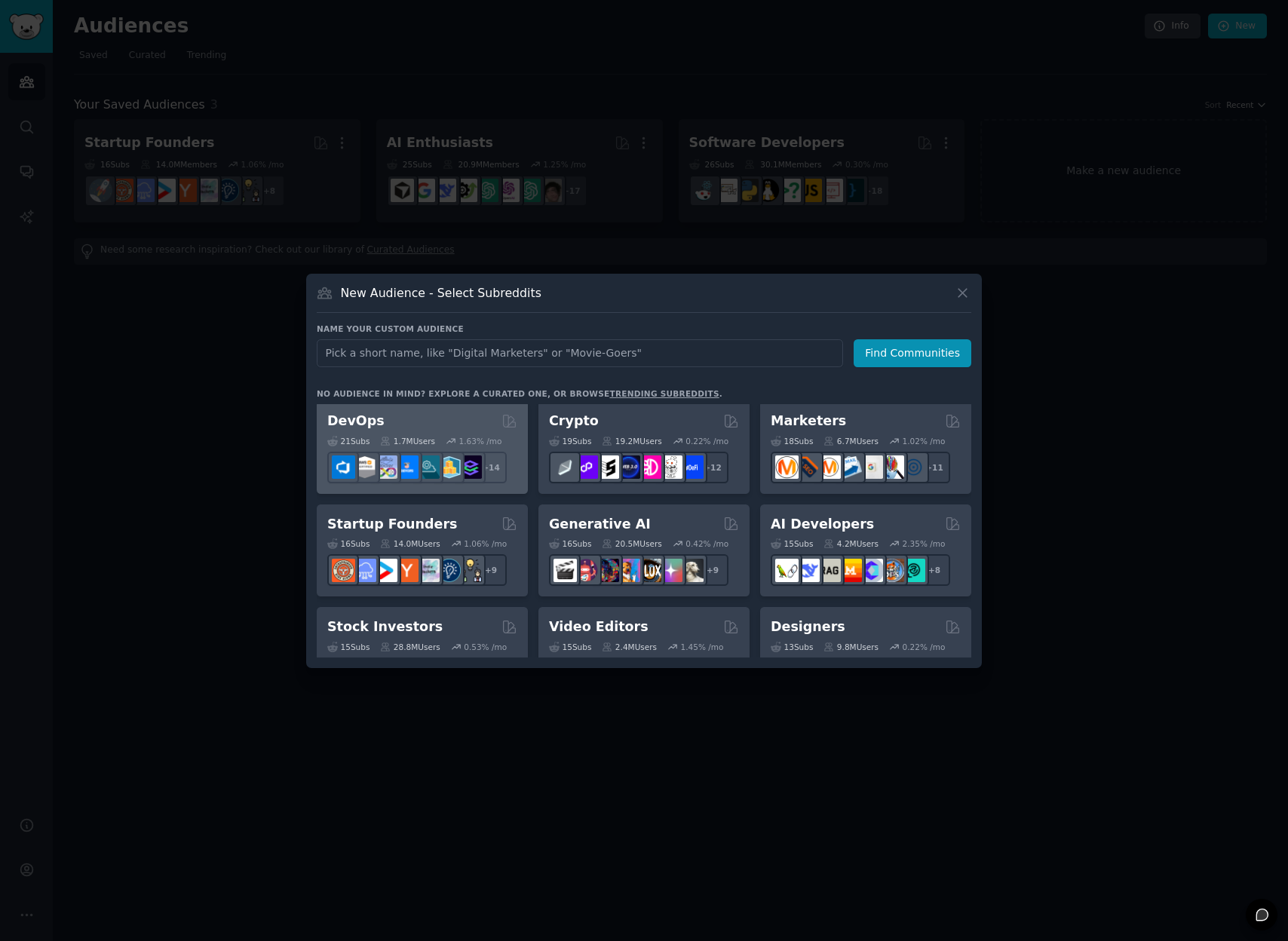
scroll to position [184, 0]
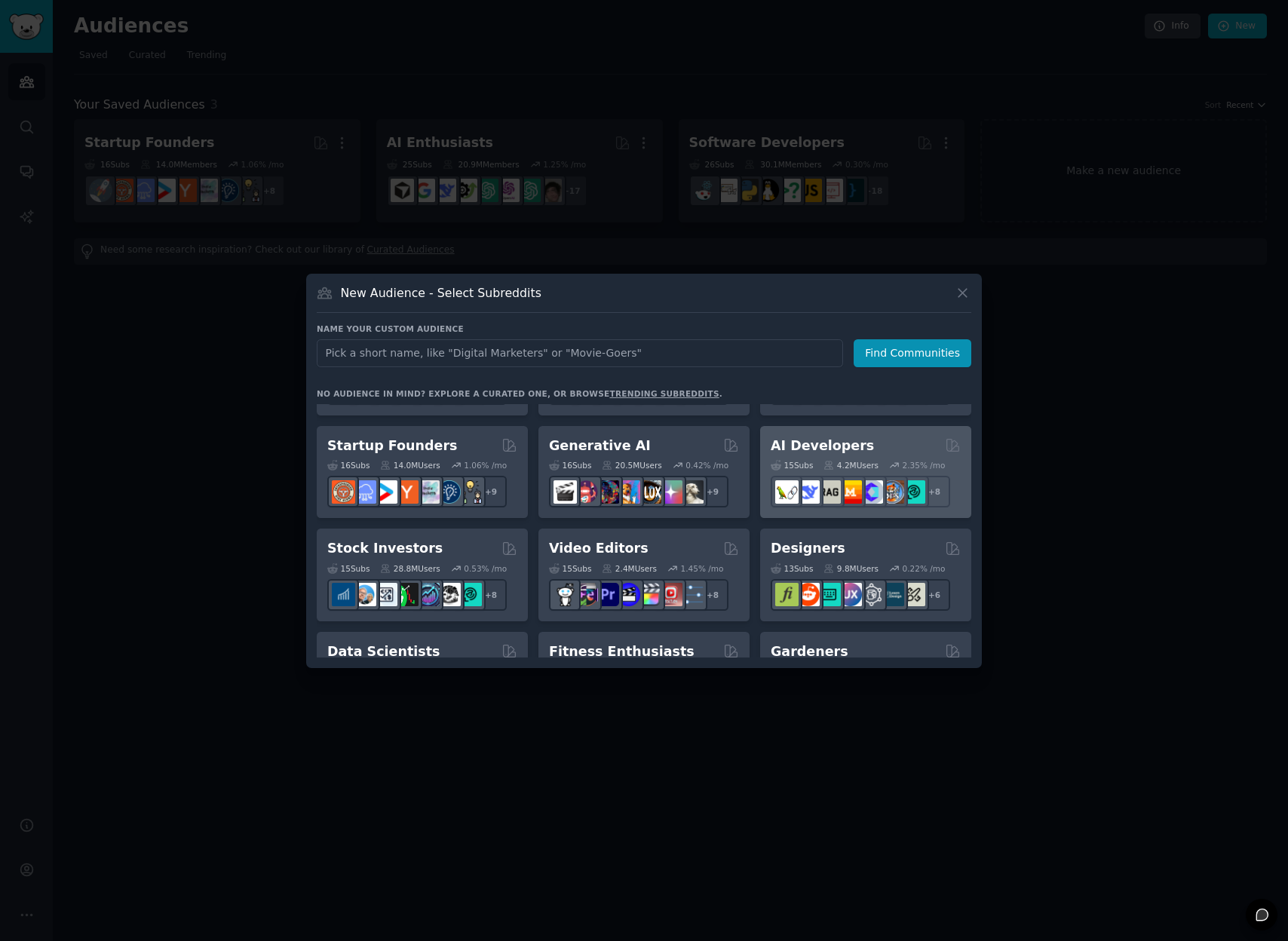
click at [830, 444] on h2 "AI Developers" at bounding box center [823, 446] width 104 height 19
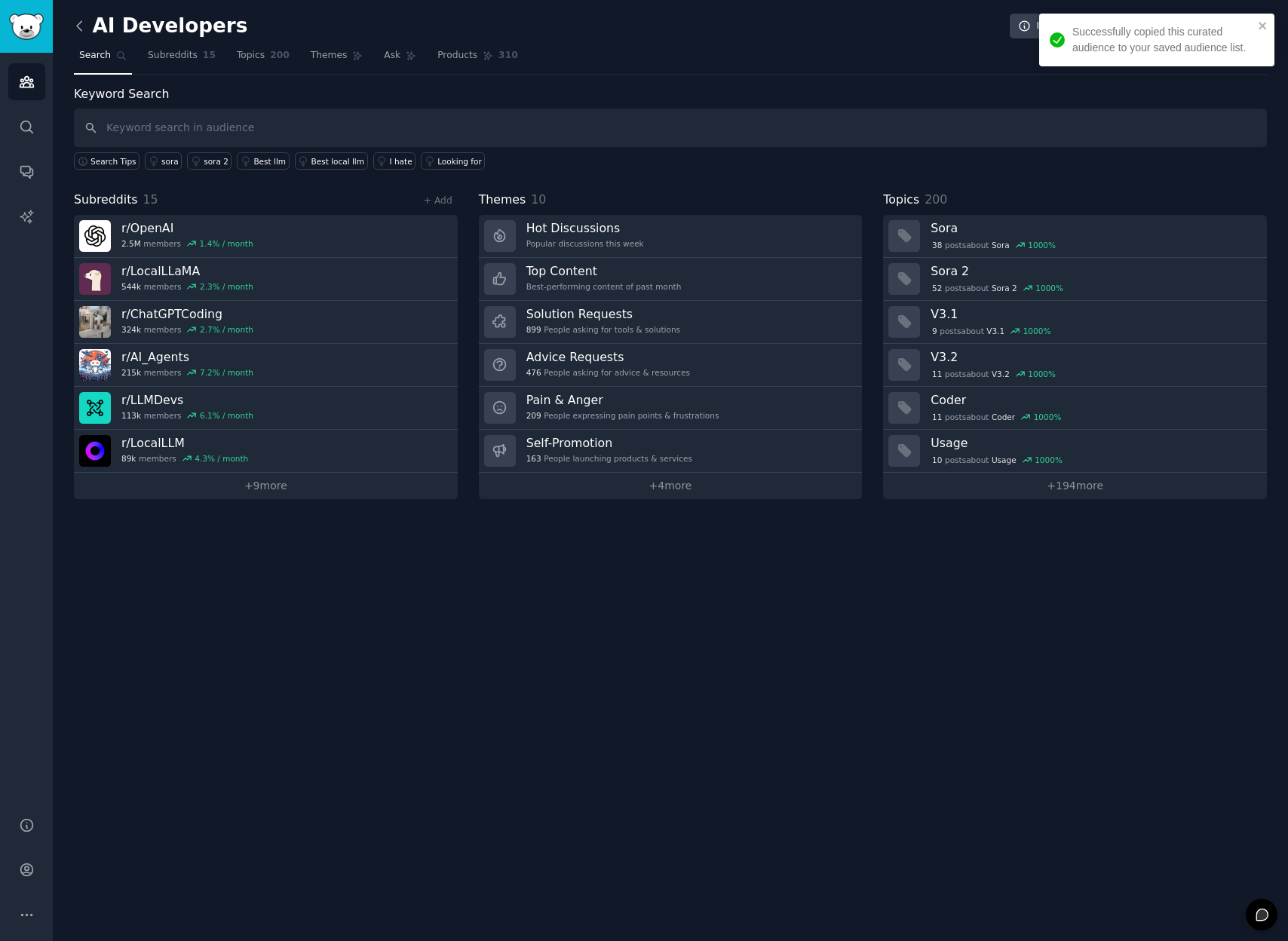
click at [74, 21] on icon at bounding box center [80, 26] width 15 height 15
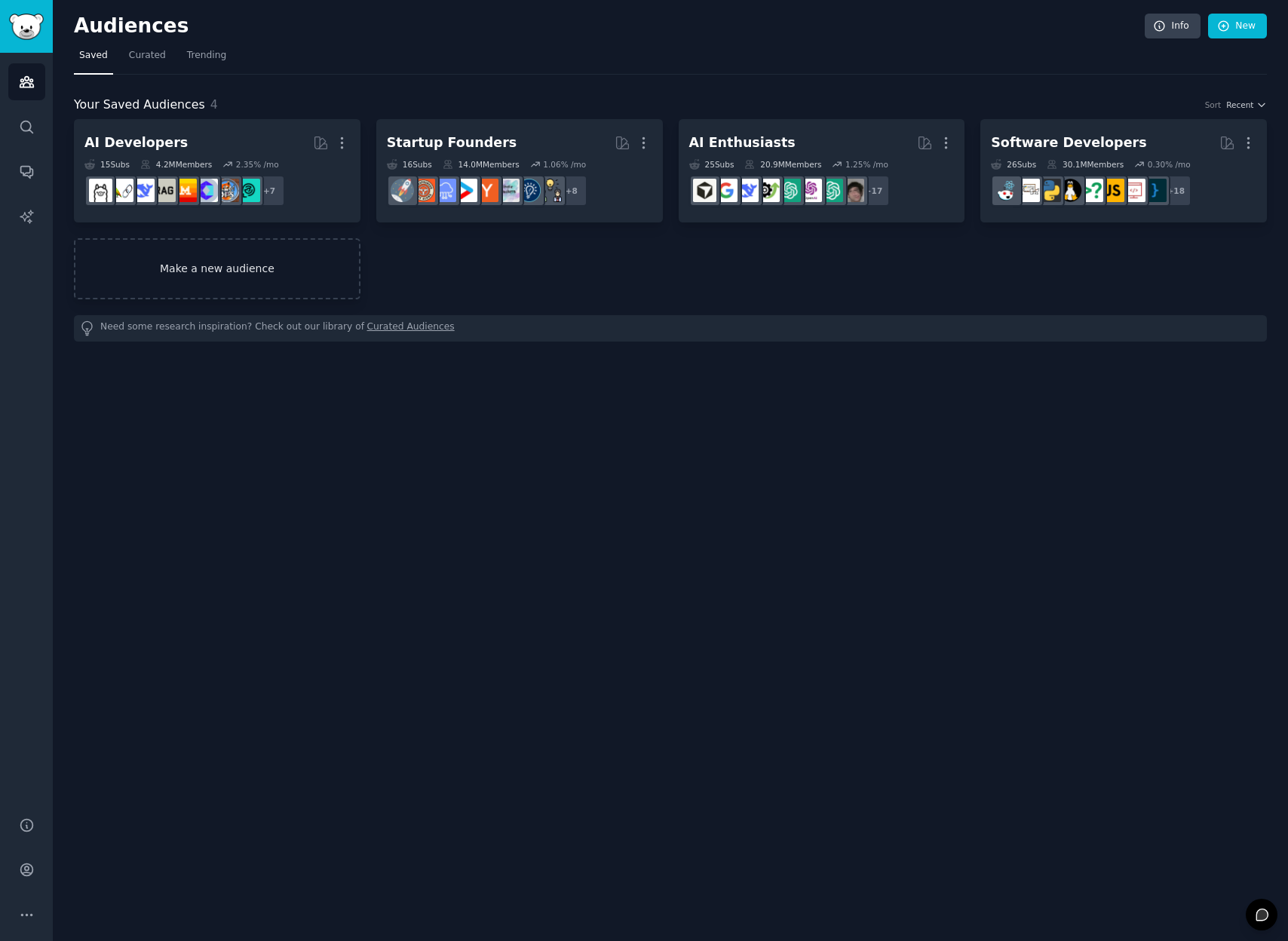
click at [269, 269] on link "Make a new audience" at bounding box center [218, 269] width 286 height 61
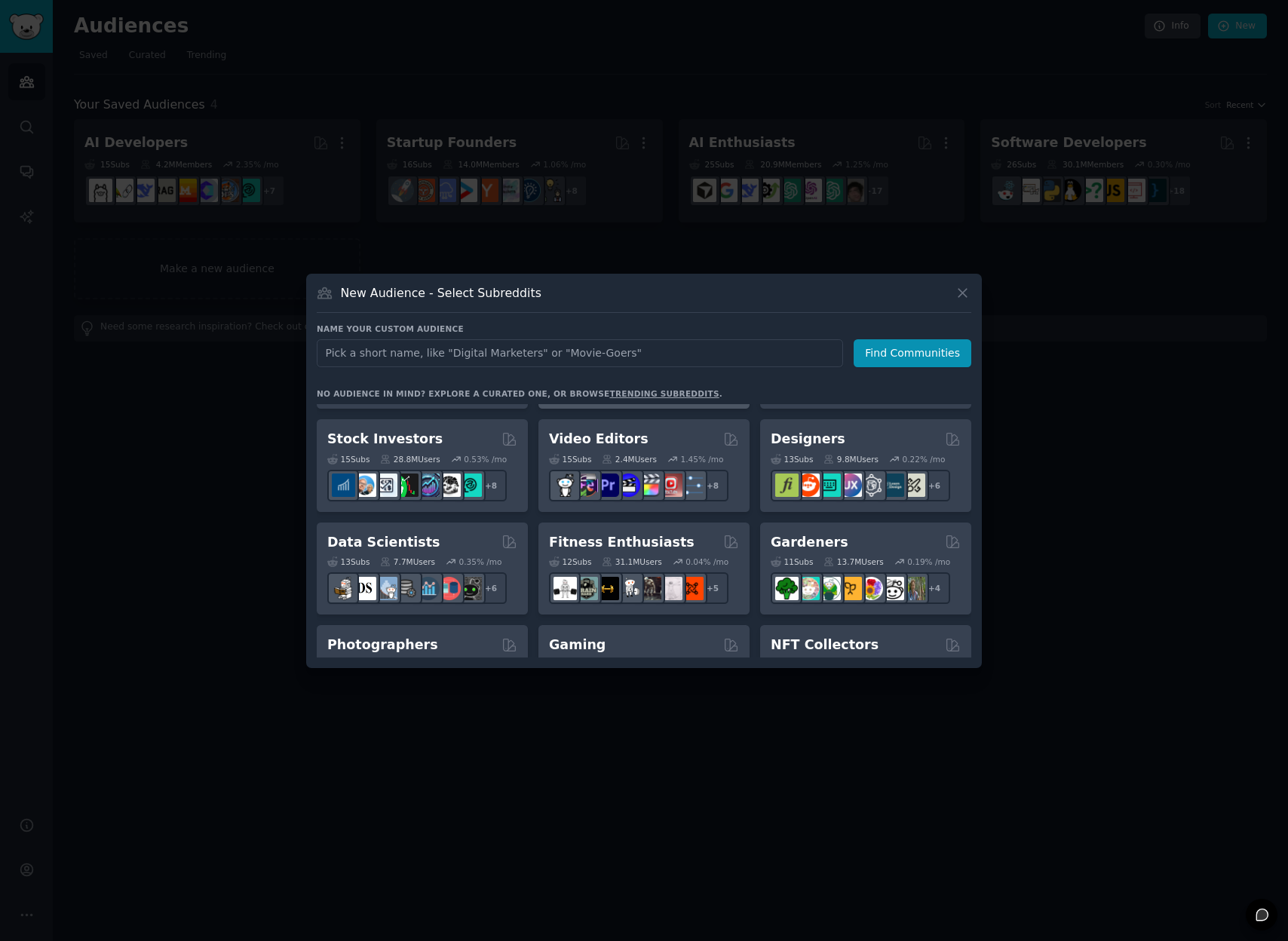
scroll to position [340, 0]
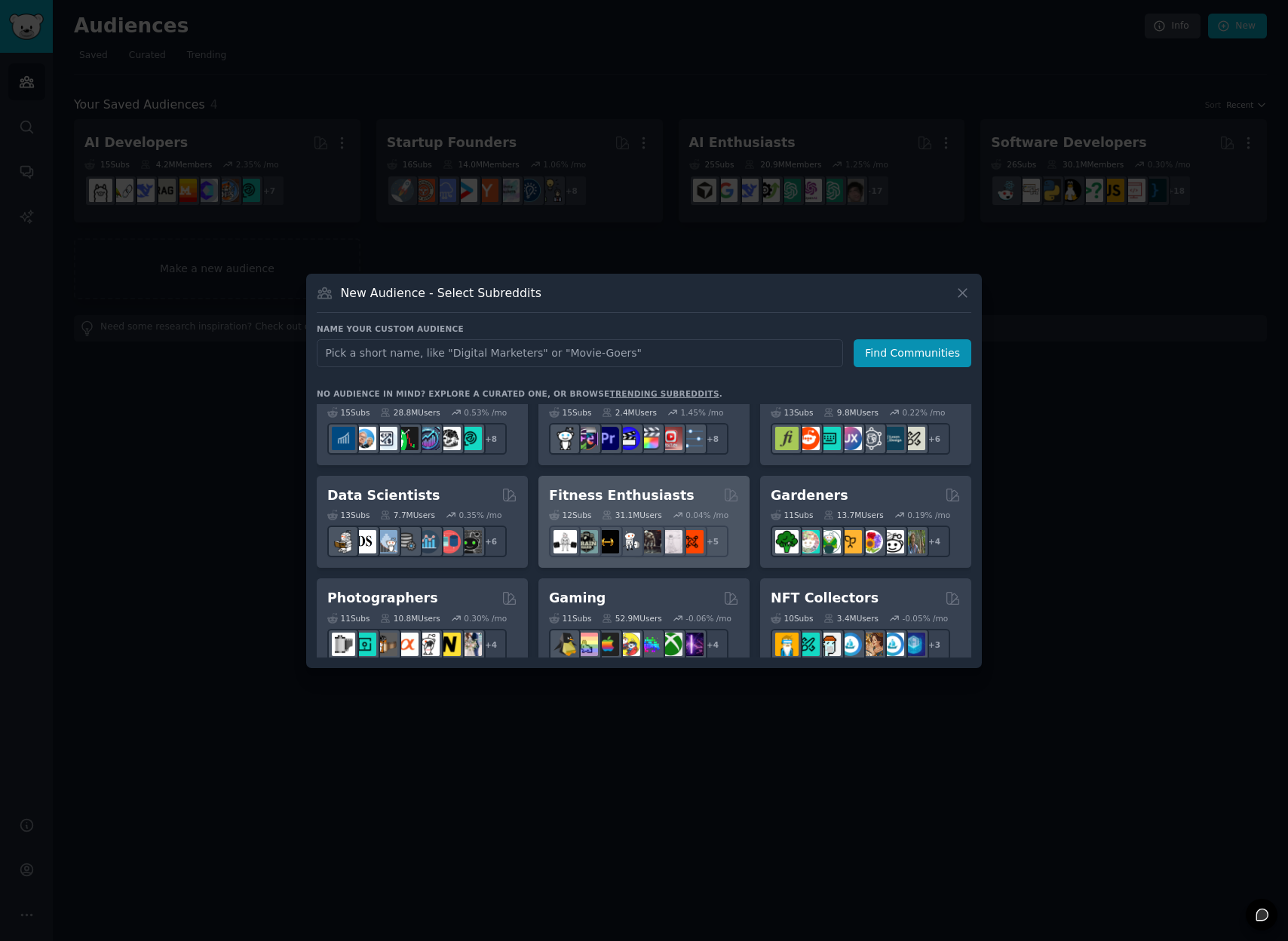
click at [611, 500] on h2 "Fitness Enthusiasts" at bounding box center [622, 496] width 146 height 19
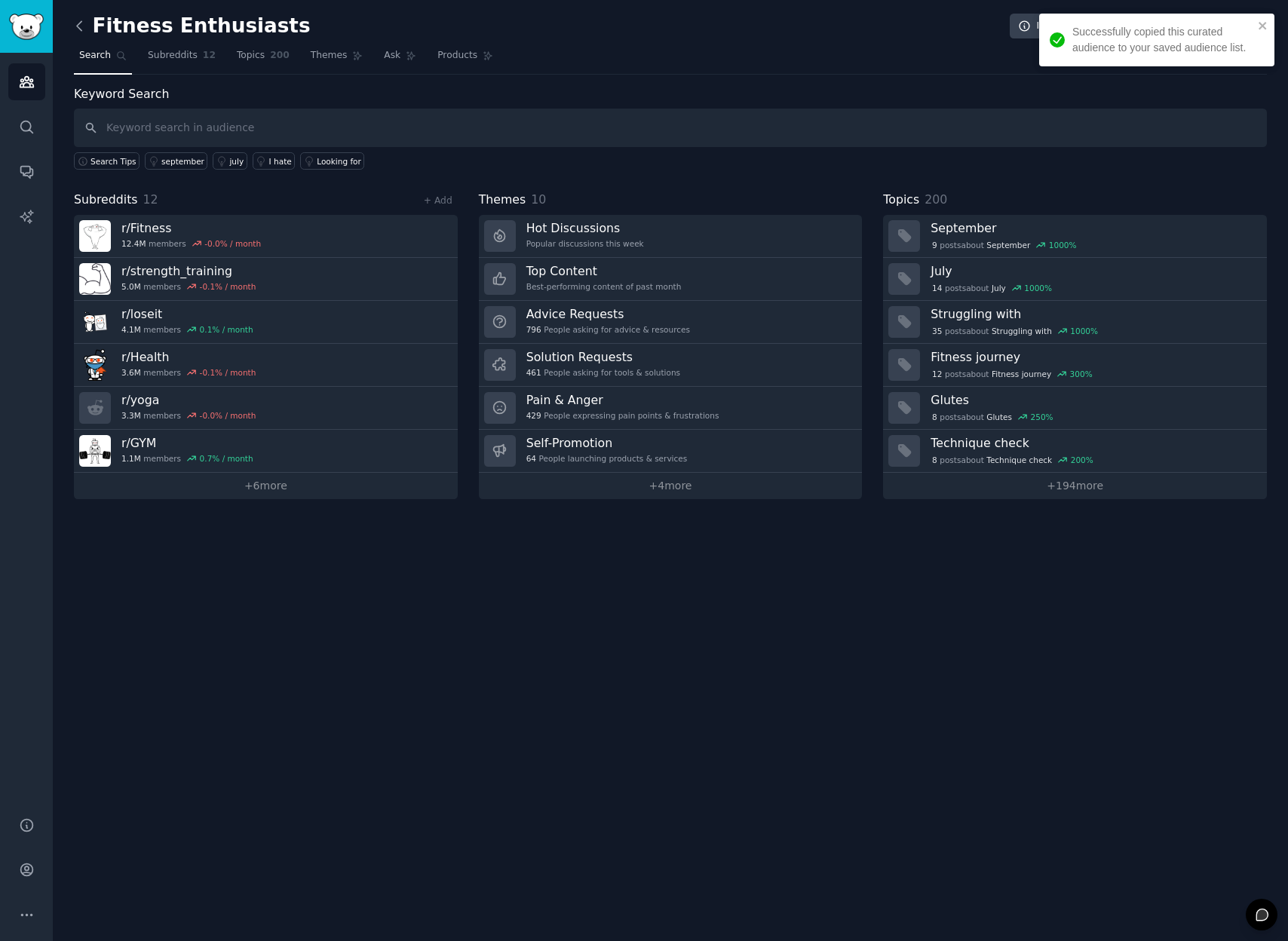
click at [81, 20] on icon at bounding box center [80, 26] width 15 height 15
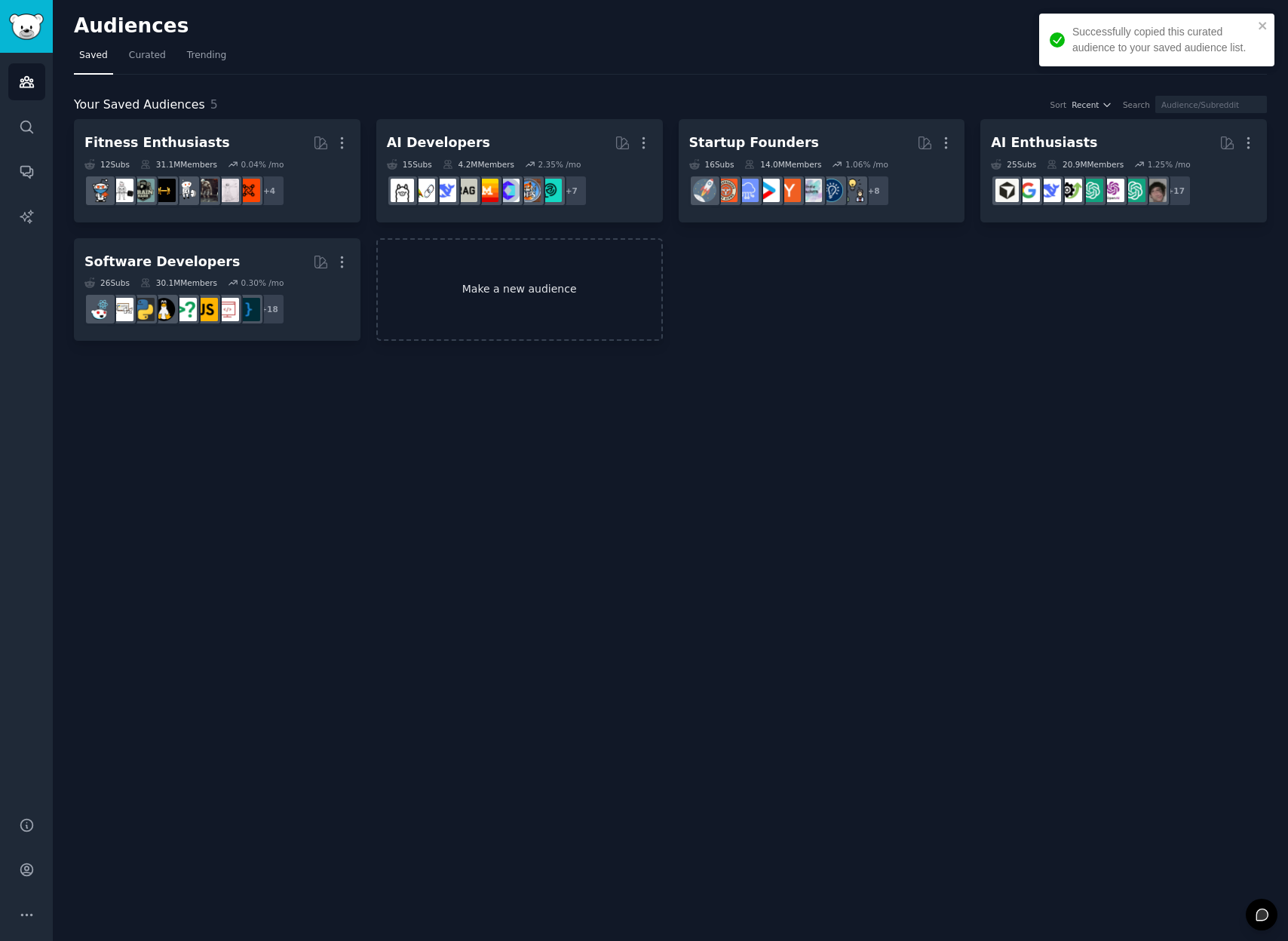
click at [503, 292] on link "Make a new audience" at bounding box center [519, 290] width 286 height 104
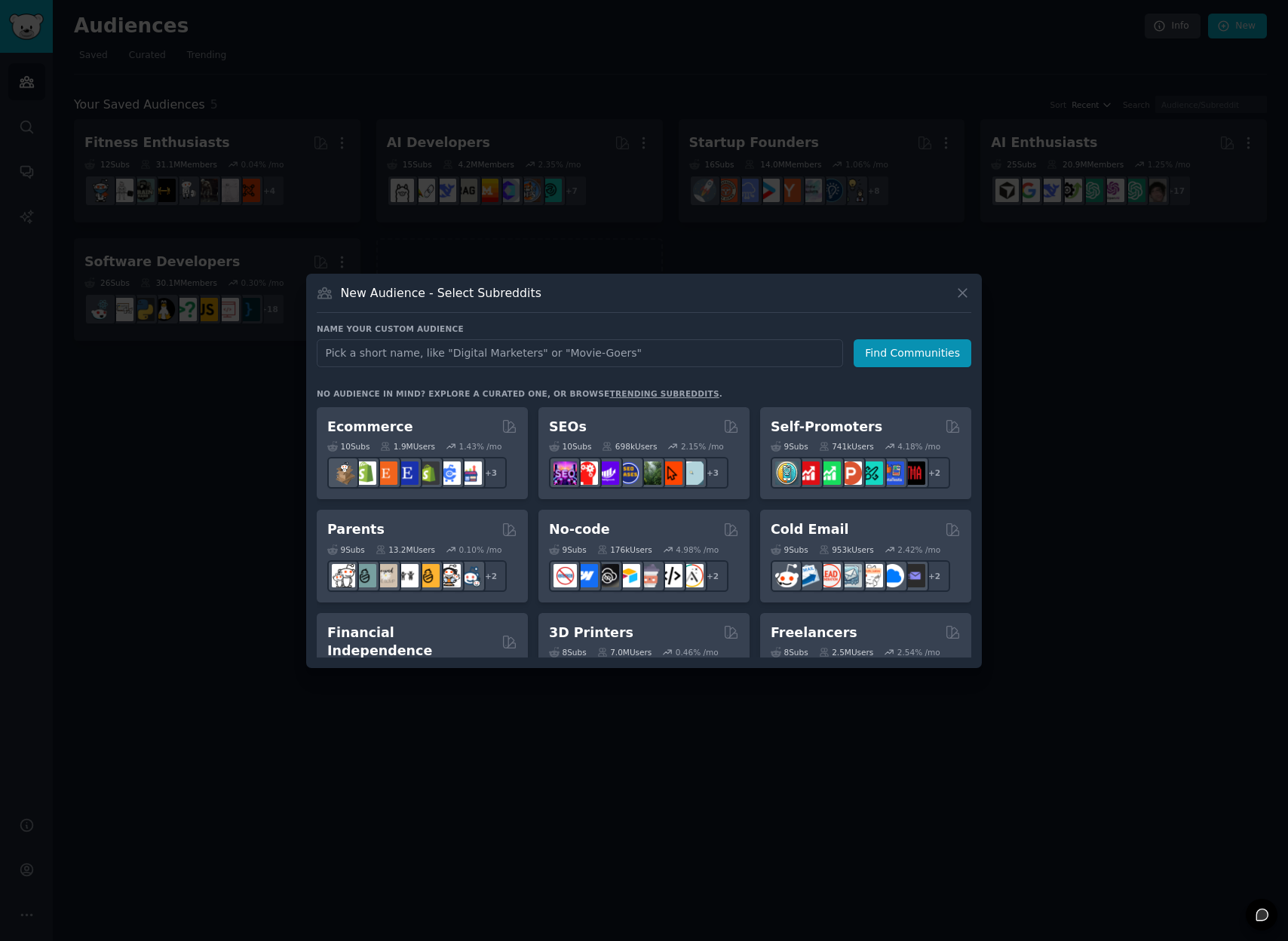
scroll to position [617, 0]
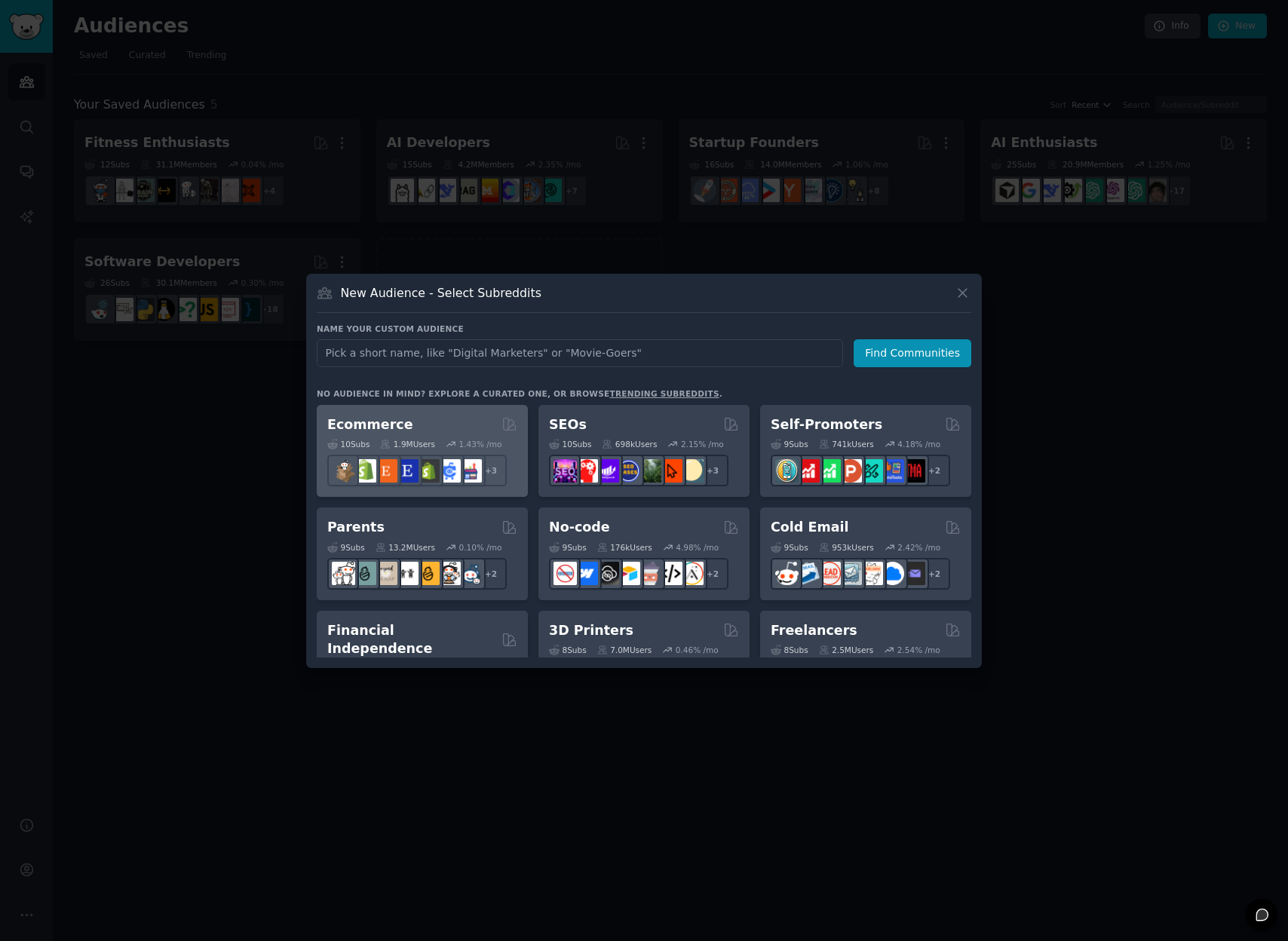
click at [375, 423] on h2 "Ecommerce" at bounding box center [370, 425] width 86 height 19
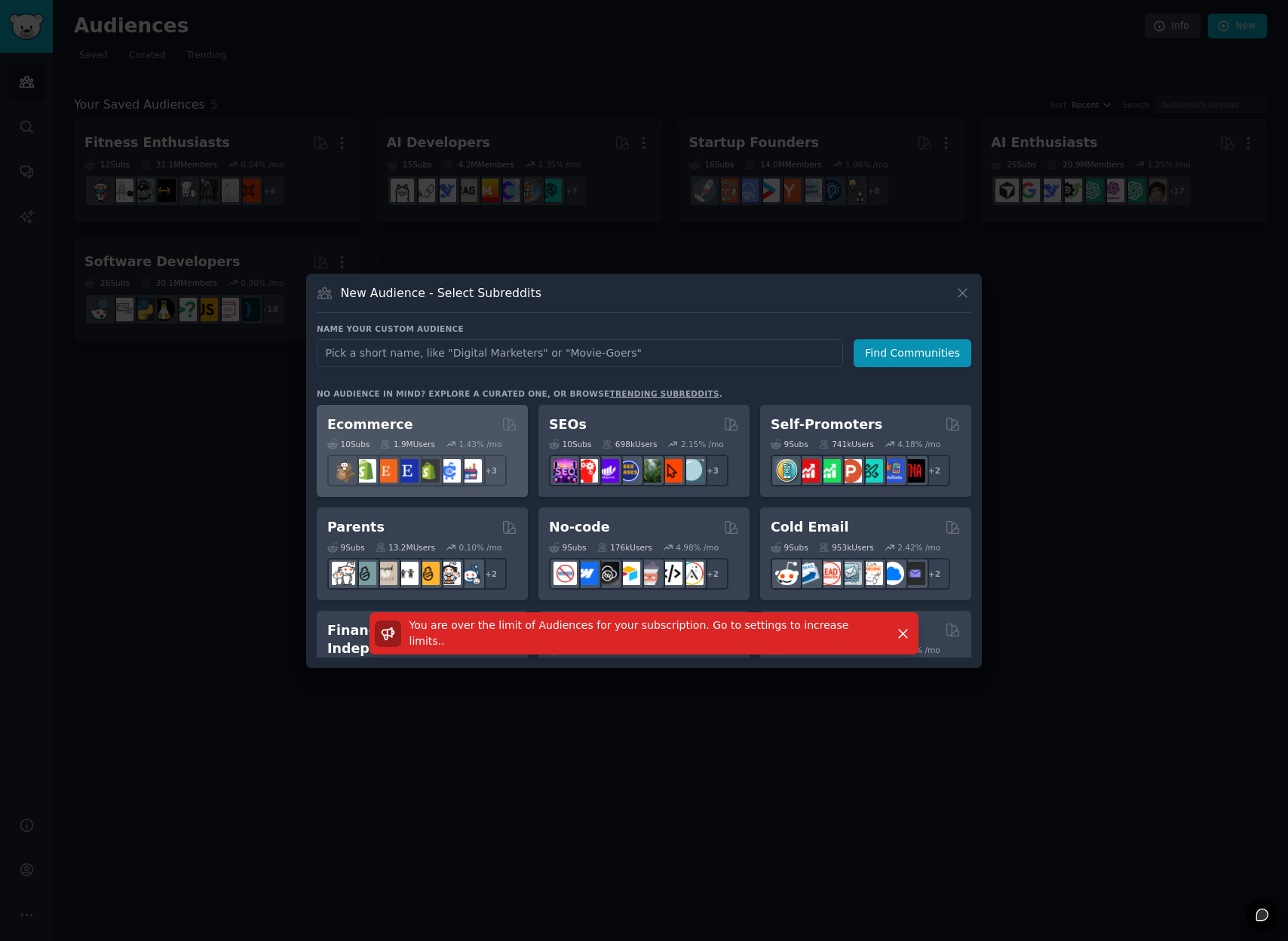
click at [375, 423] on h2 "Ecommerce" at bounding box center [370, 425] width 86 height 19
click at [974, 291] on div "New Audience - Select Subreddits Name your custom audience Audience Name Find C…" at bounding box center [644, 471] width 676 height 395
click at [963, 296] on icon at bounding box center [963, 293] width 15 height 15
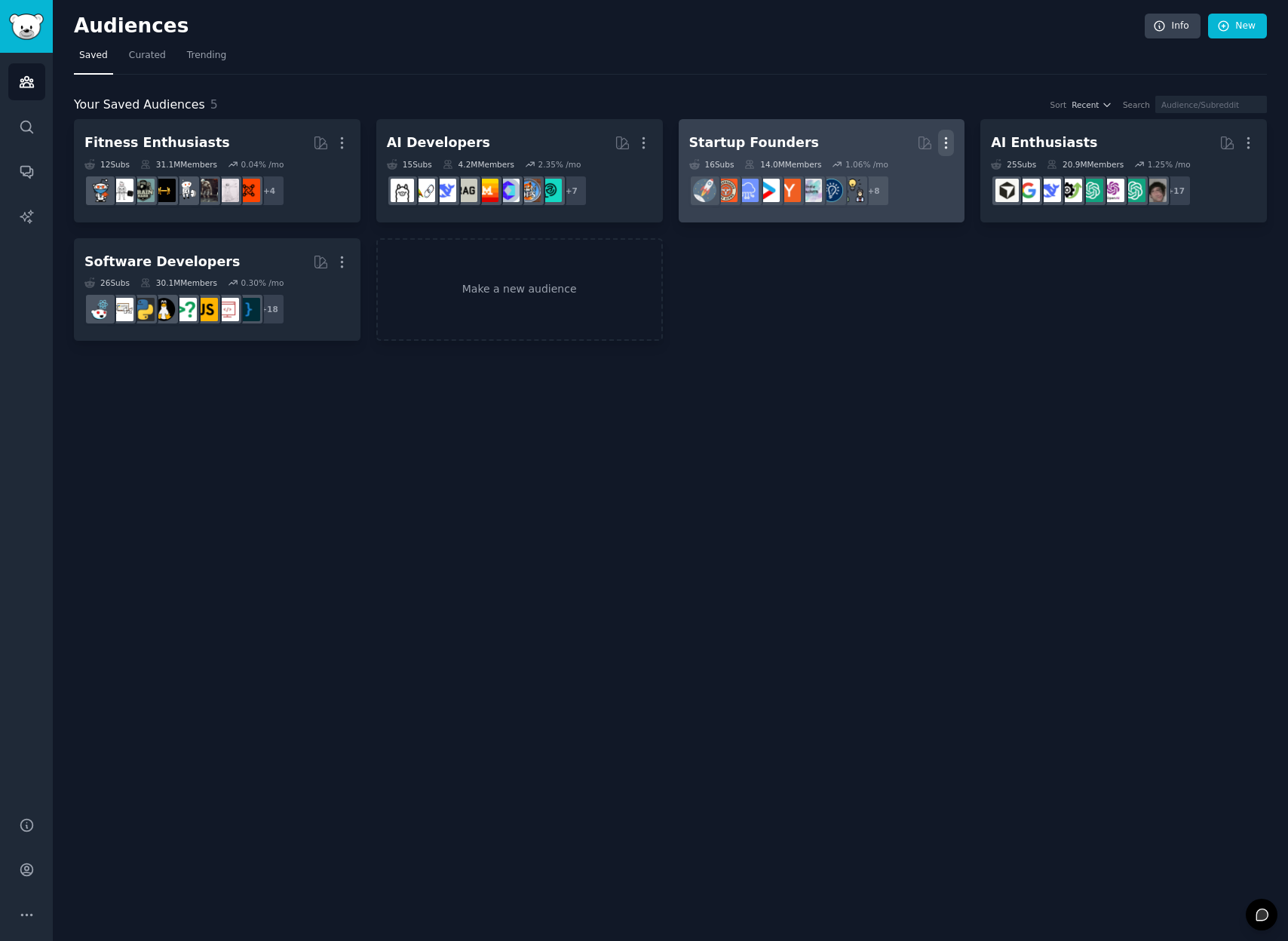
click at [947, 137] on icon "button" at bounding box center [946, 142] width 15 height 15
click at [906, 175] on p "Delete" at bounding box center [905, 174] width 35 height 15
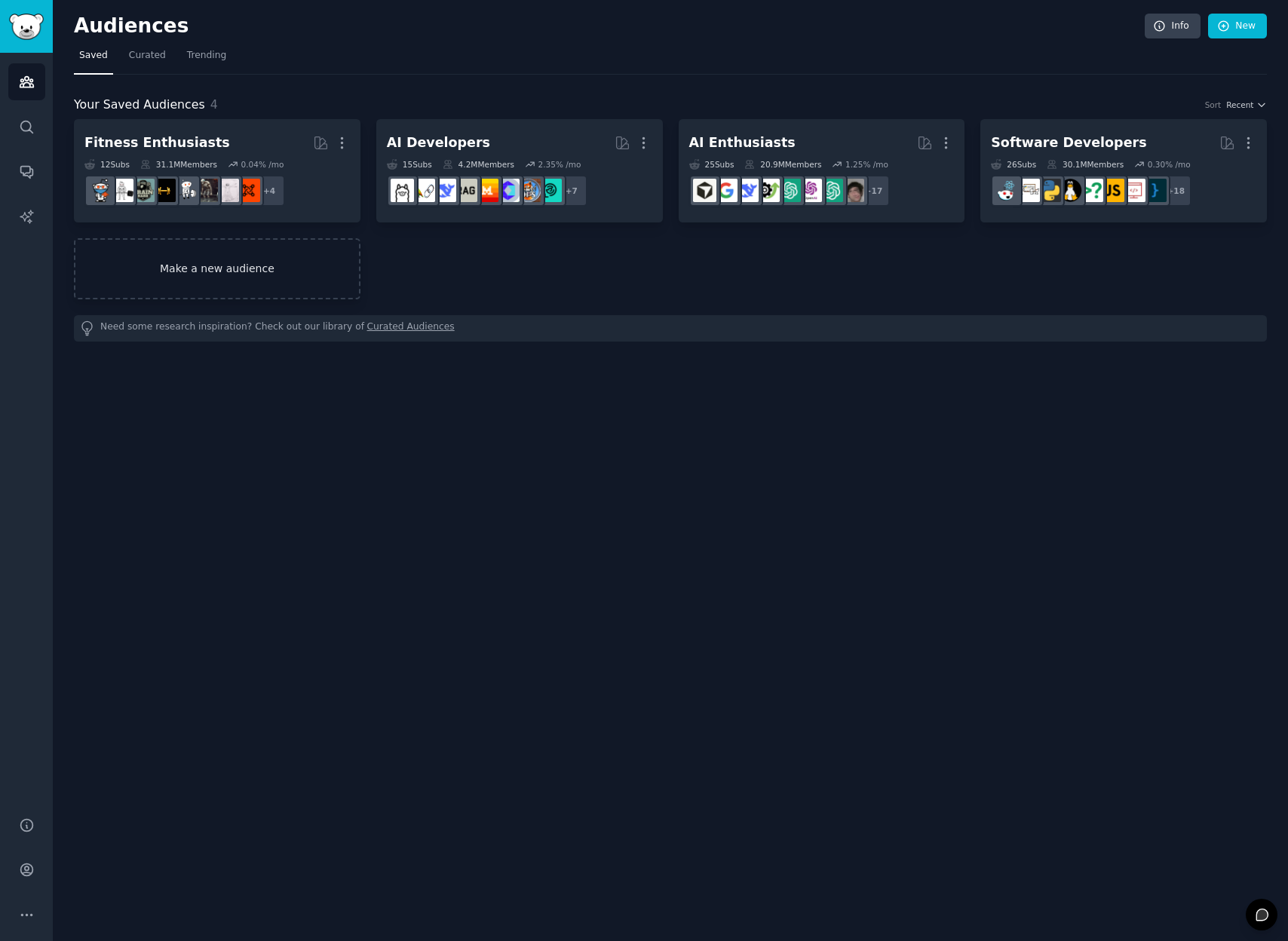
click at [170, 269] on link "Make a new audience" at bounding box center [218, 269] width 286 height 61
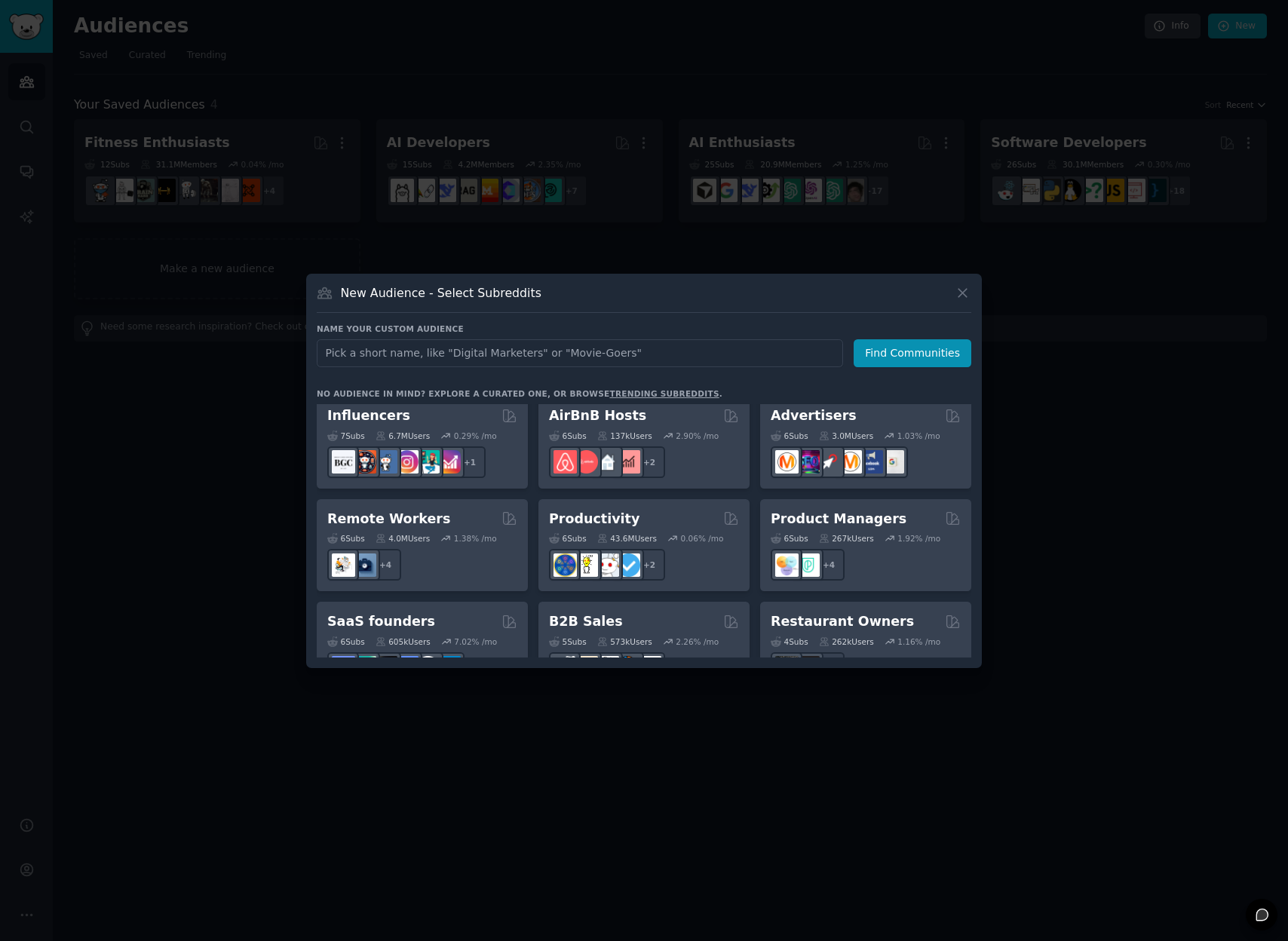
scroll to position [1057, 0]
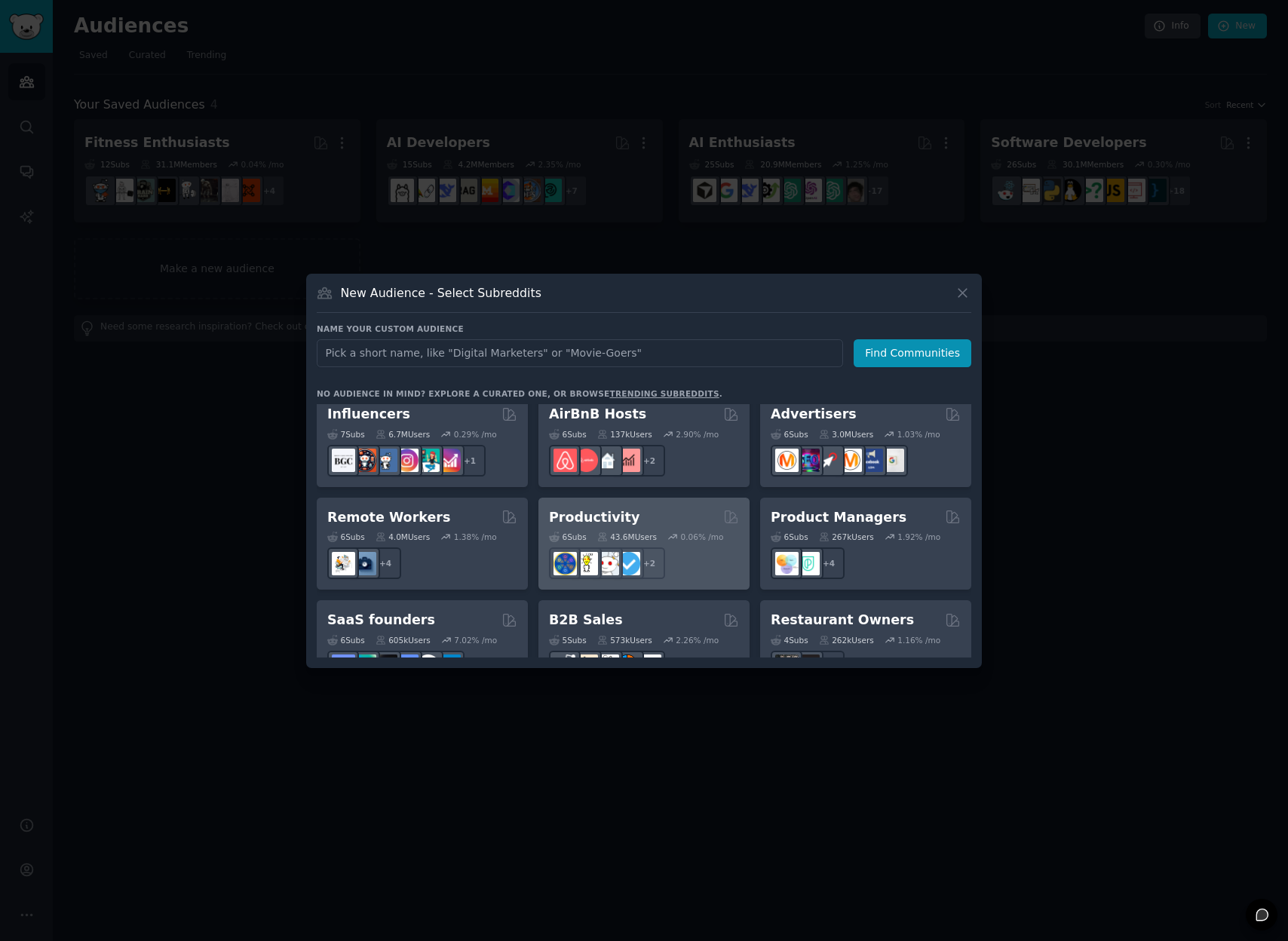
click at [585, 508] on h2 "Productivity" at bounding box center [594, 518] width 91 height 19
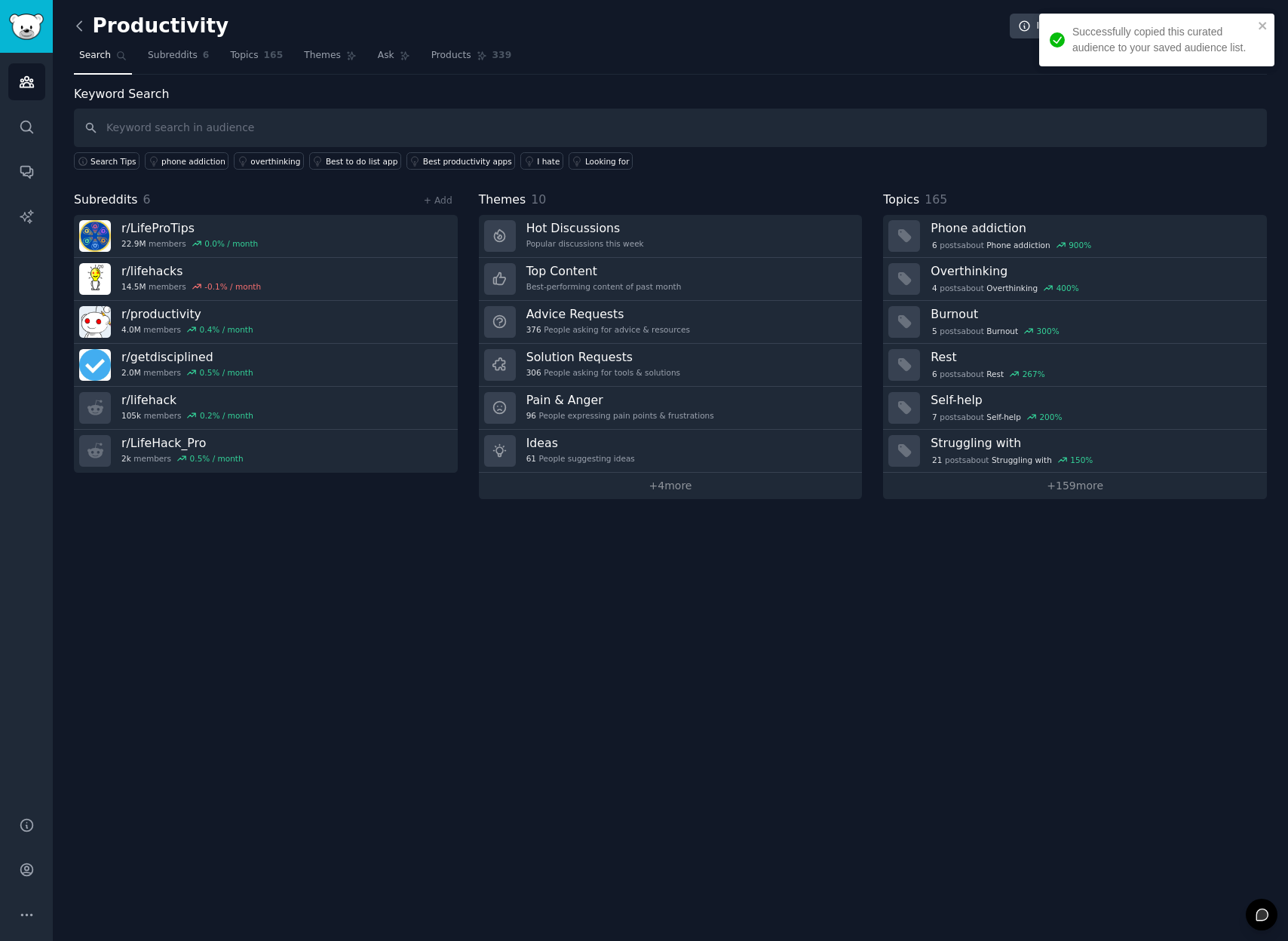
click at [78, 22] on icon at bounding box center [79, 26] width 5 height 9
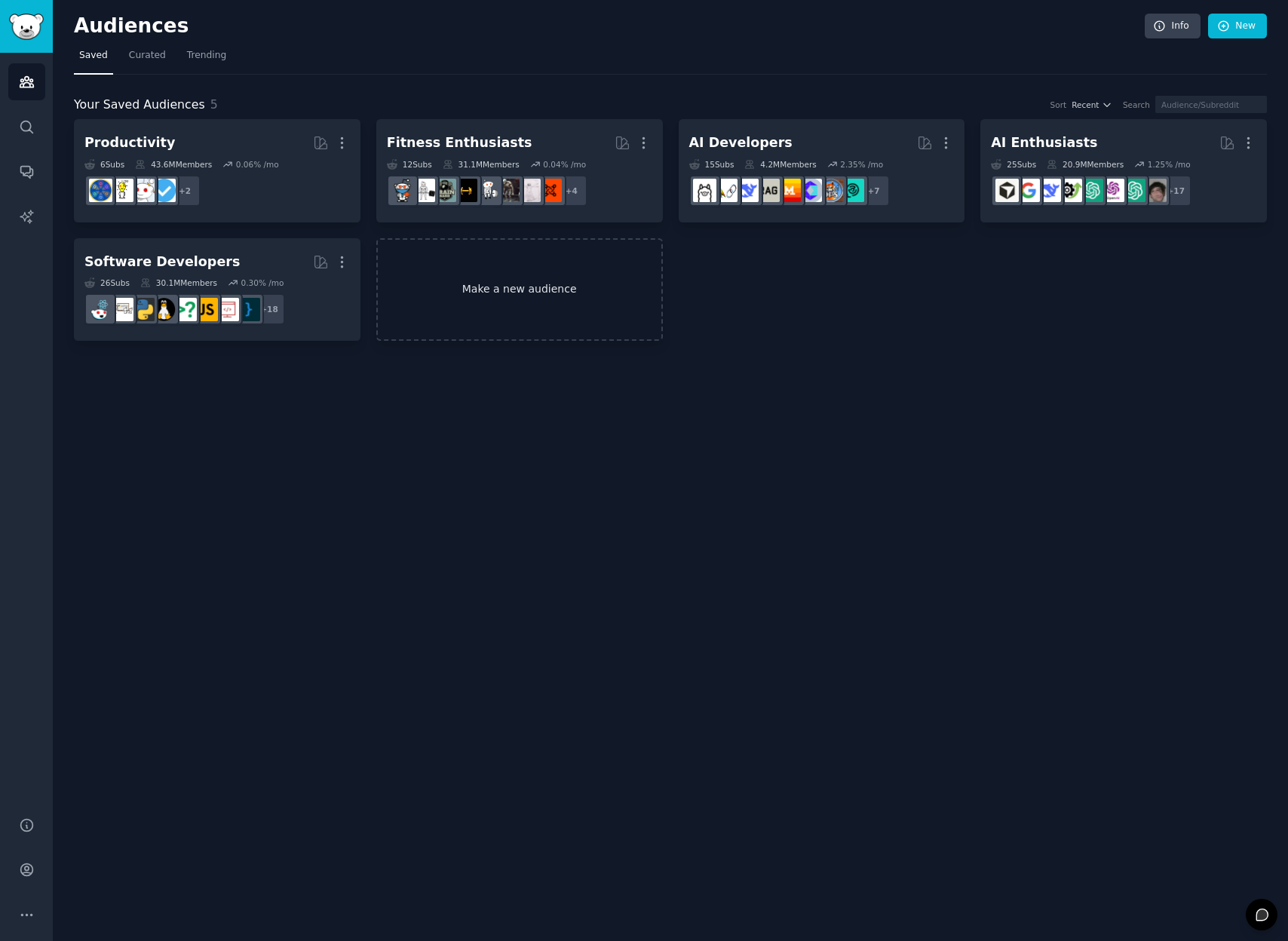
click at [590, 291] on link "Make a new audience" at bounding box center [519, 290] width 286 height 104
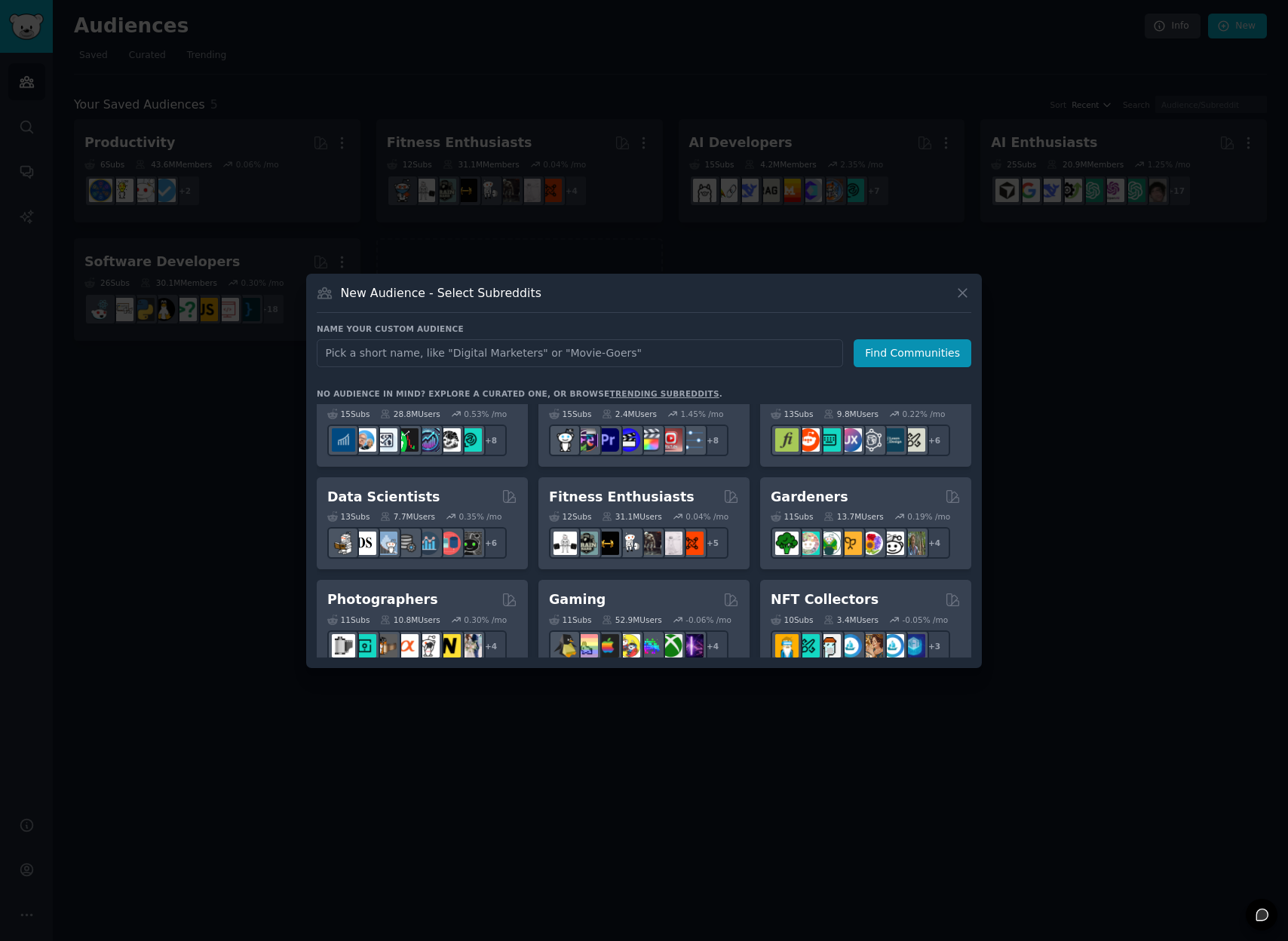
scroll to position [292, 0]
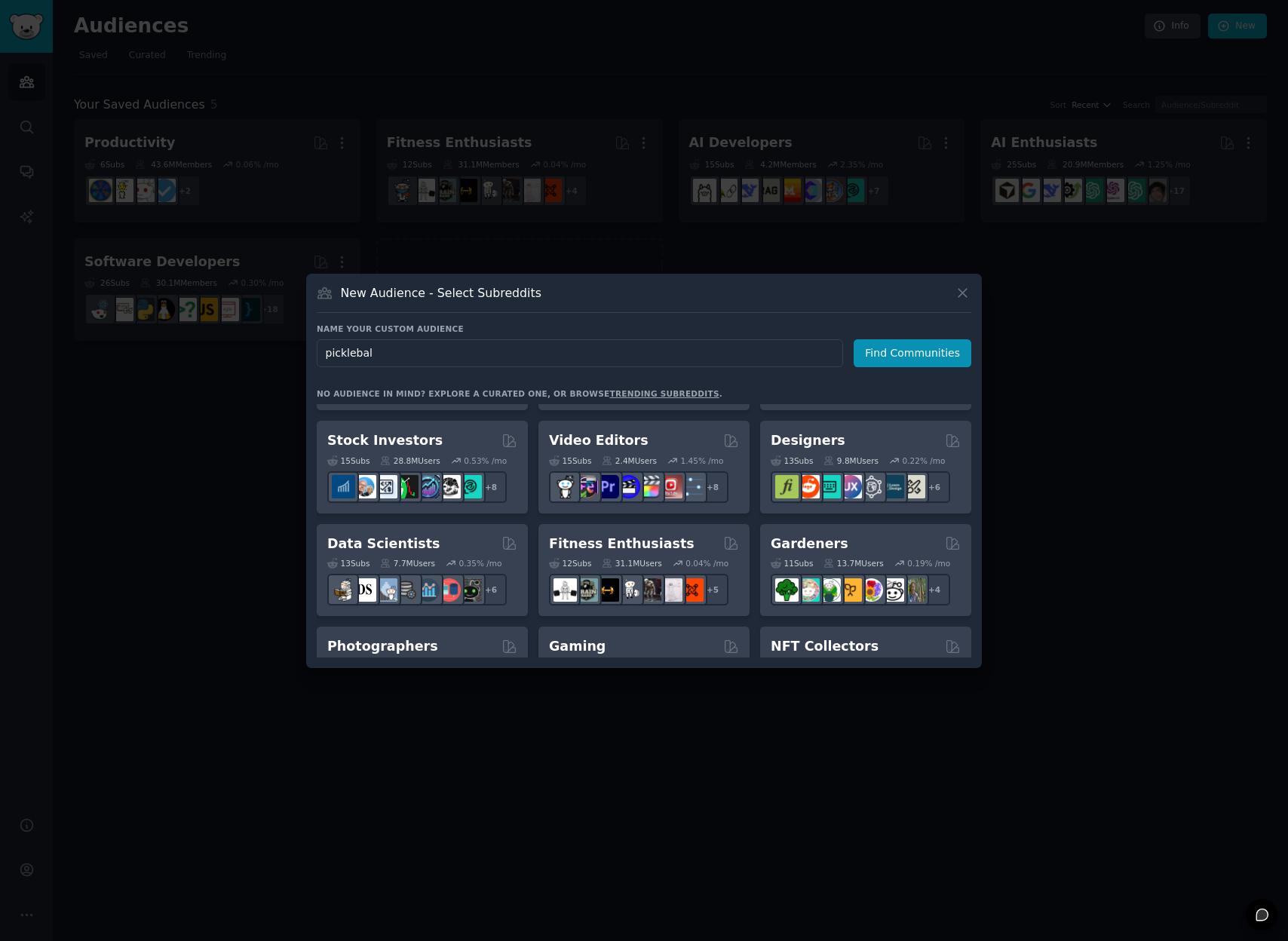
type input "pickleball"
click button "Find Communities" at bounding box center [913, 354] width 118 height 28
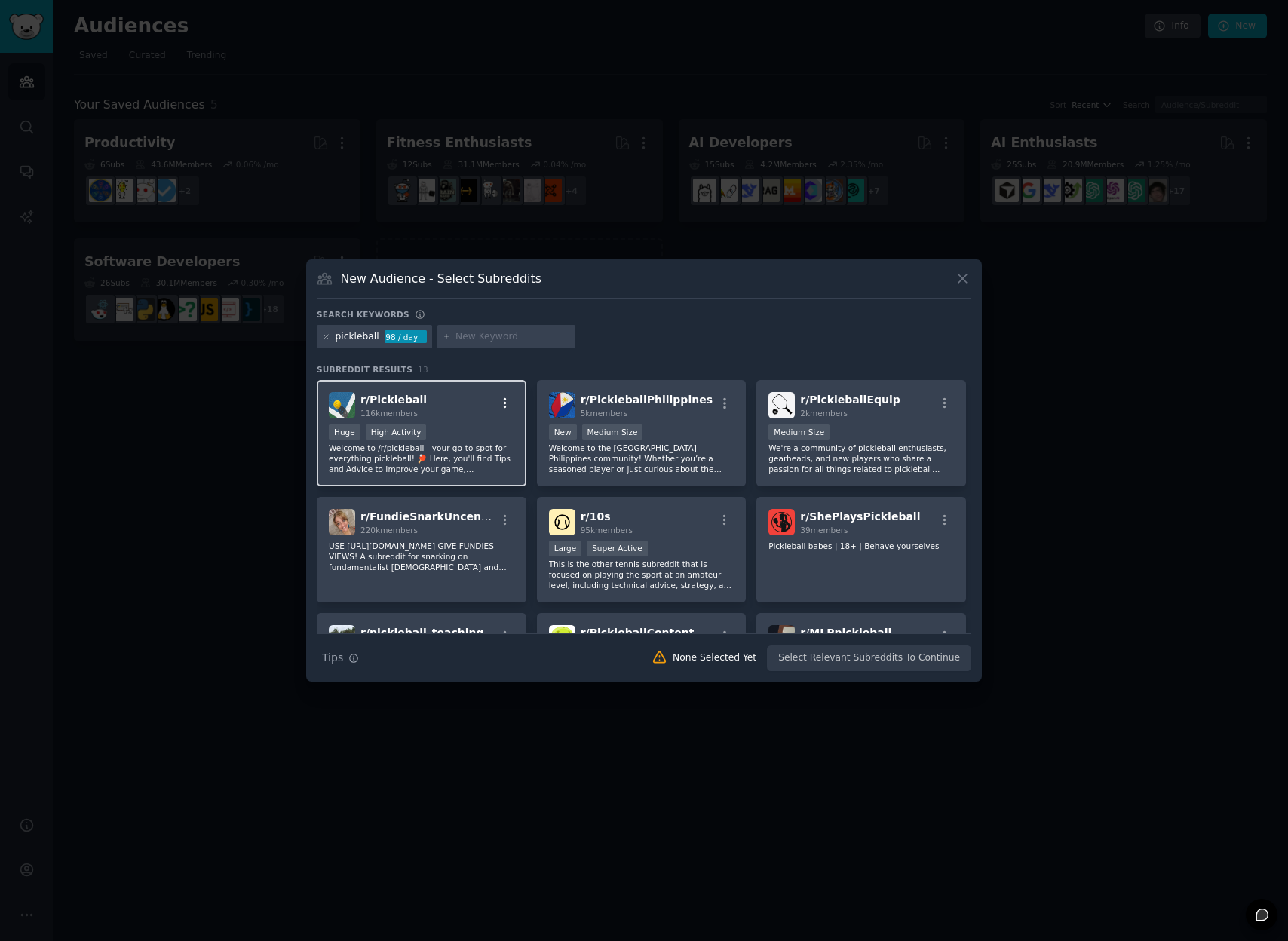
click at [500, 400] on icon "button" at bounding box center [505, 404] width 14 height 14
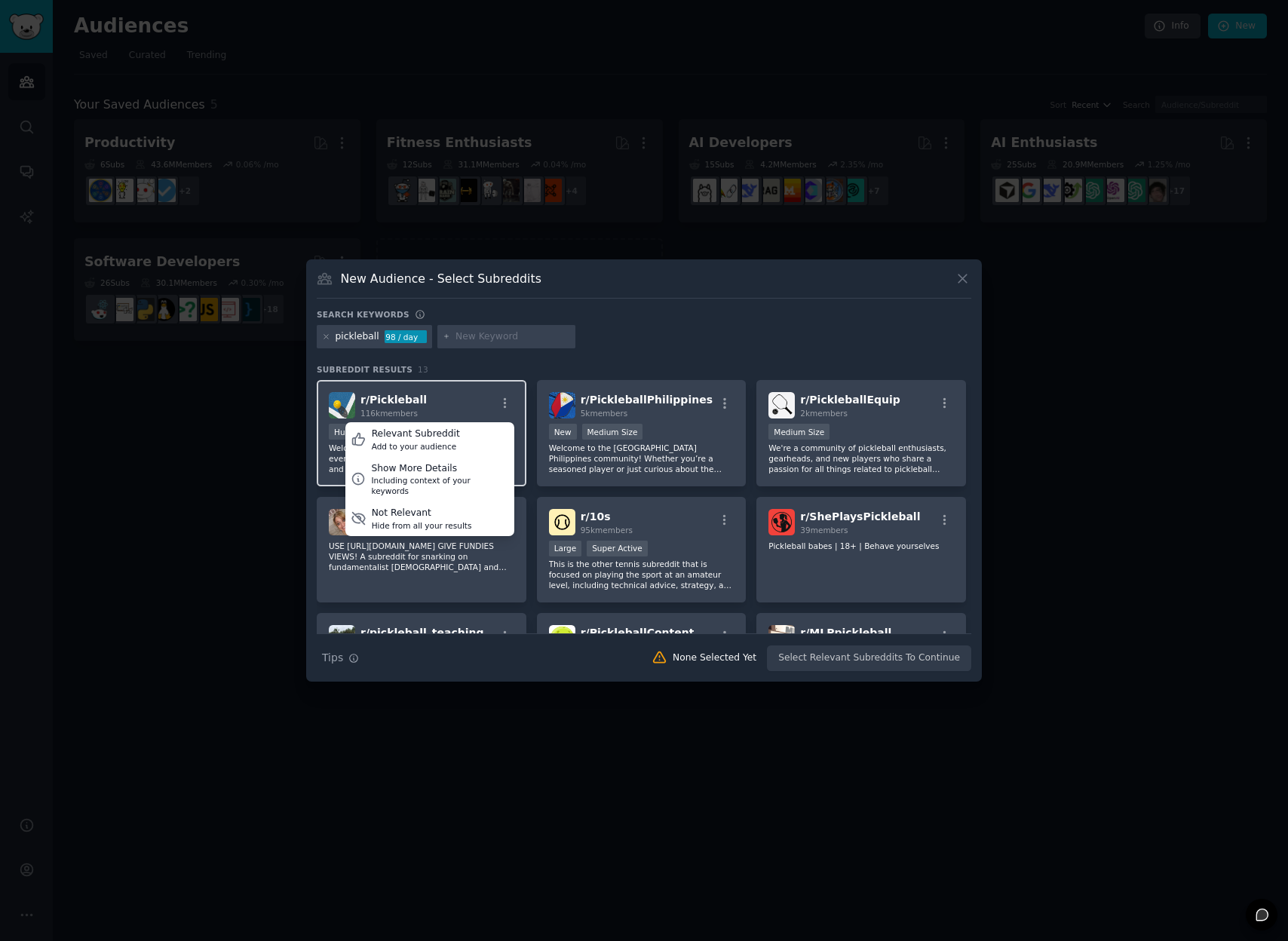
click at [423, 394] on div "r/ Pickleball 116k members Relevant Subreddit Add to your audience Show More De…" at bounding box center [422, 405] width 186 height 26
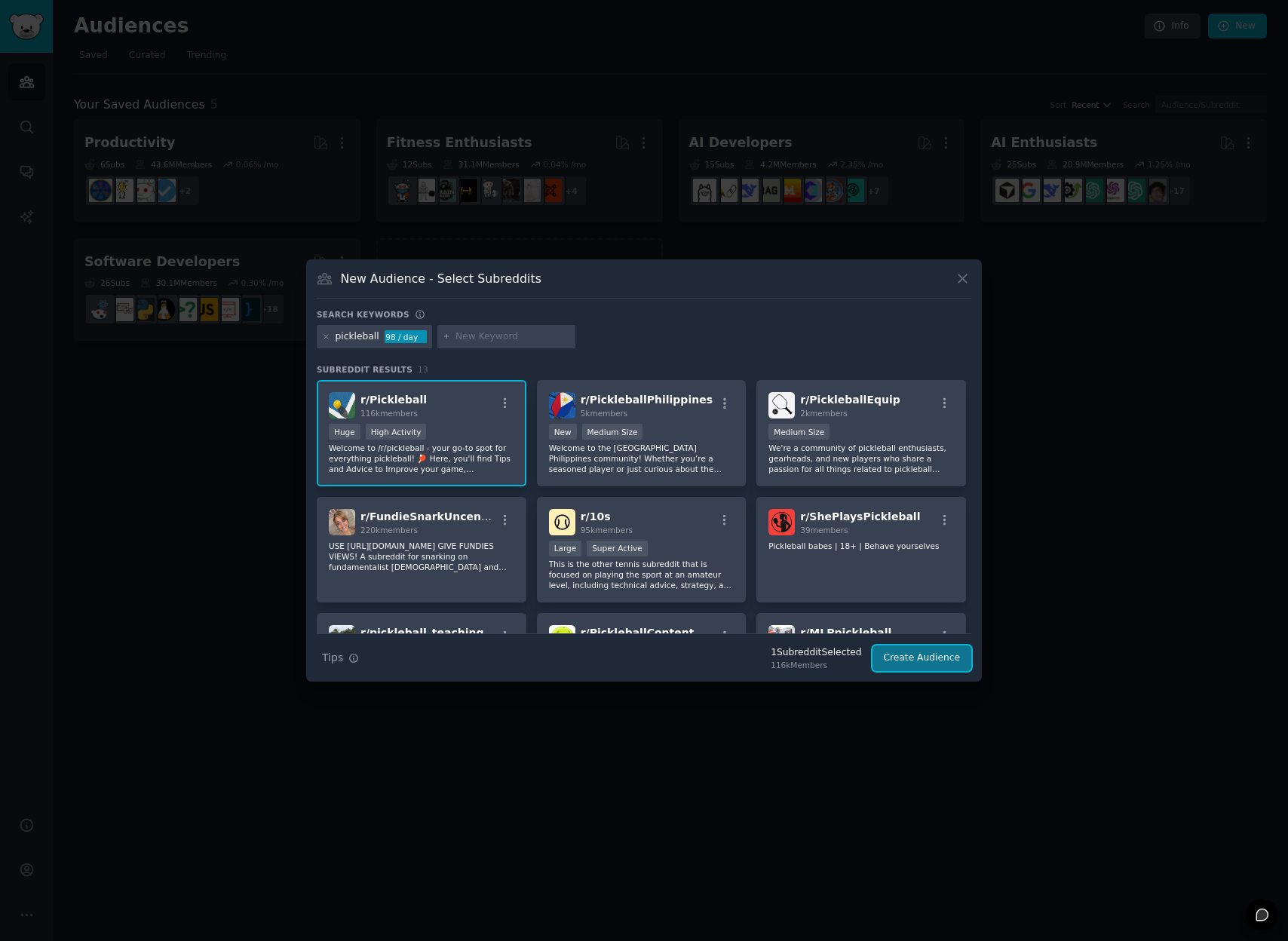
click at [924, 654] on button "Create Audience" at bounding box center [923, 658] width 100 height 26
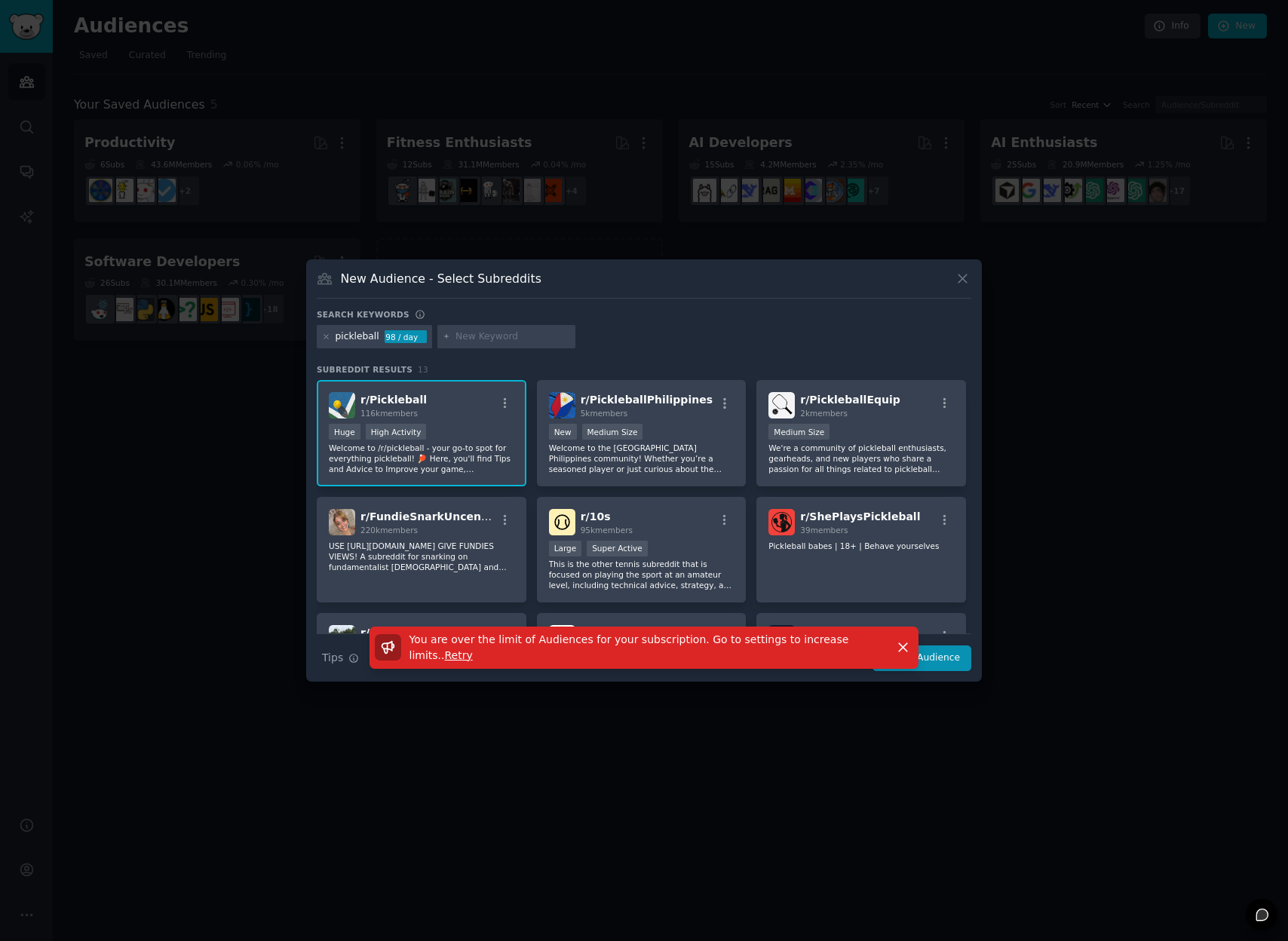
click at [682, 727] on div at bounding box center [644, 470] width 1288 height 941
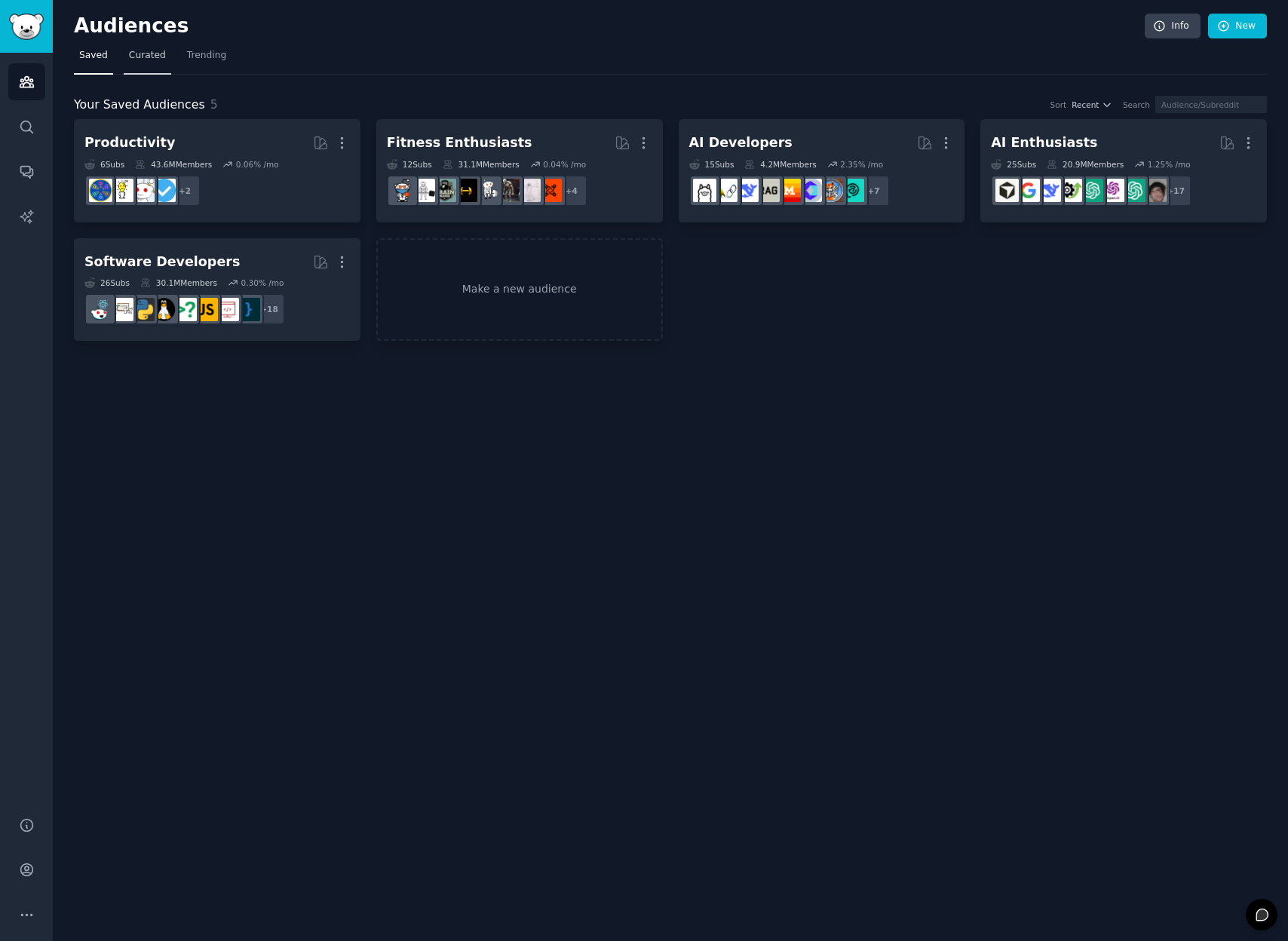
click at [142, 56] on span "Curated" at bounding box center [148, 56] width 37 height 14
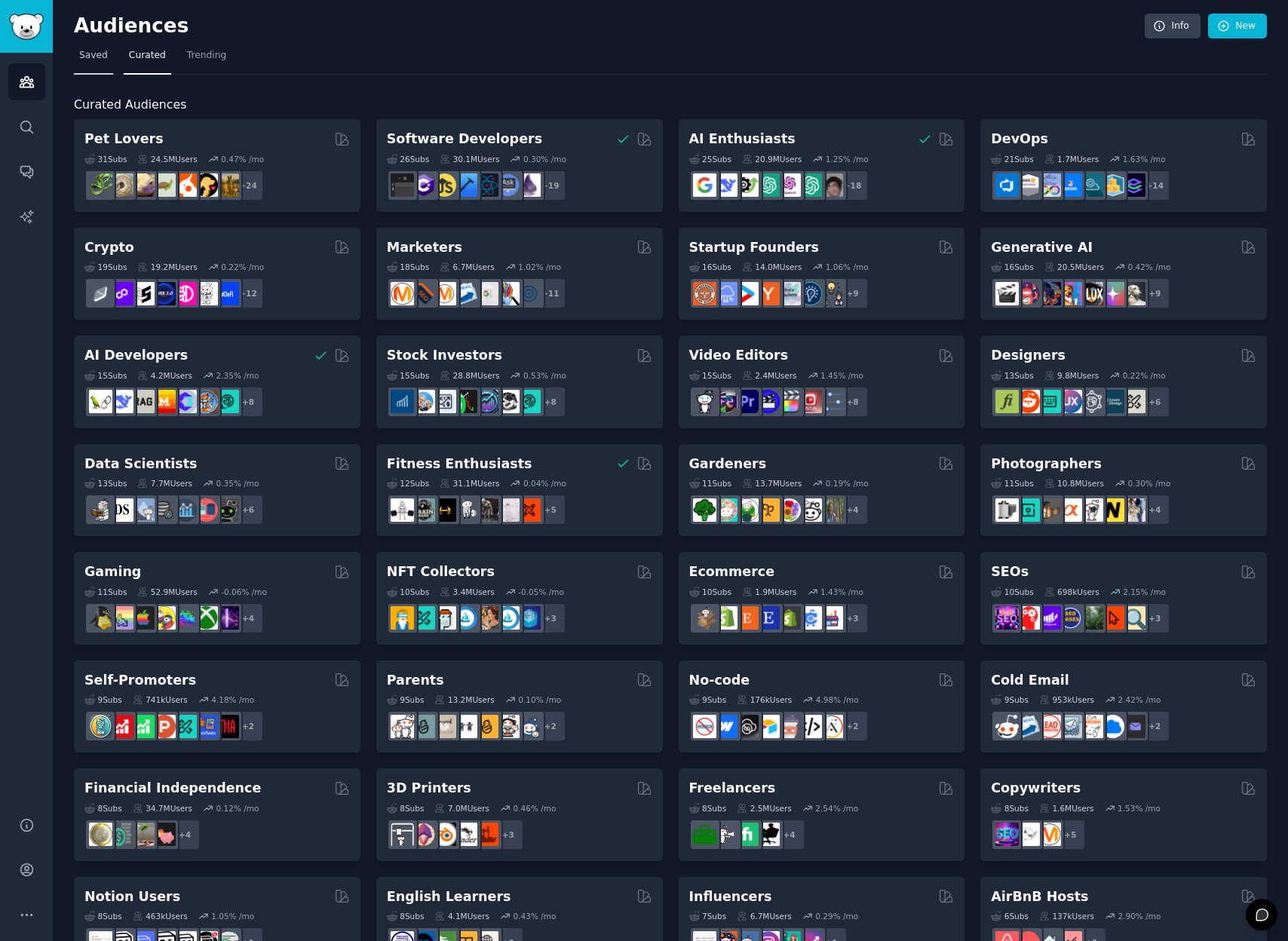
click at [94, 55] on span "Saved" at bounding box center [93, 56] width 29 height 14
